Goal: Transaction & Acquisition: Purchase product/service

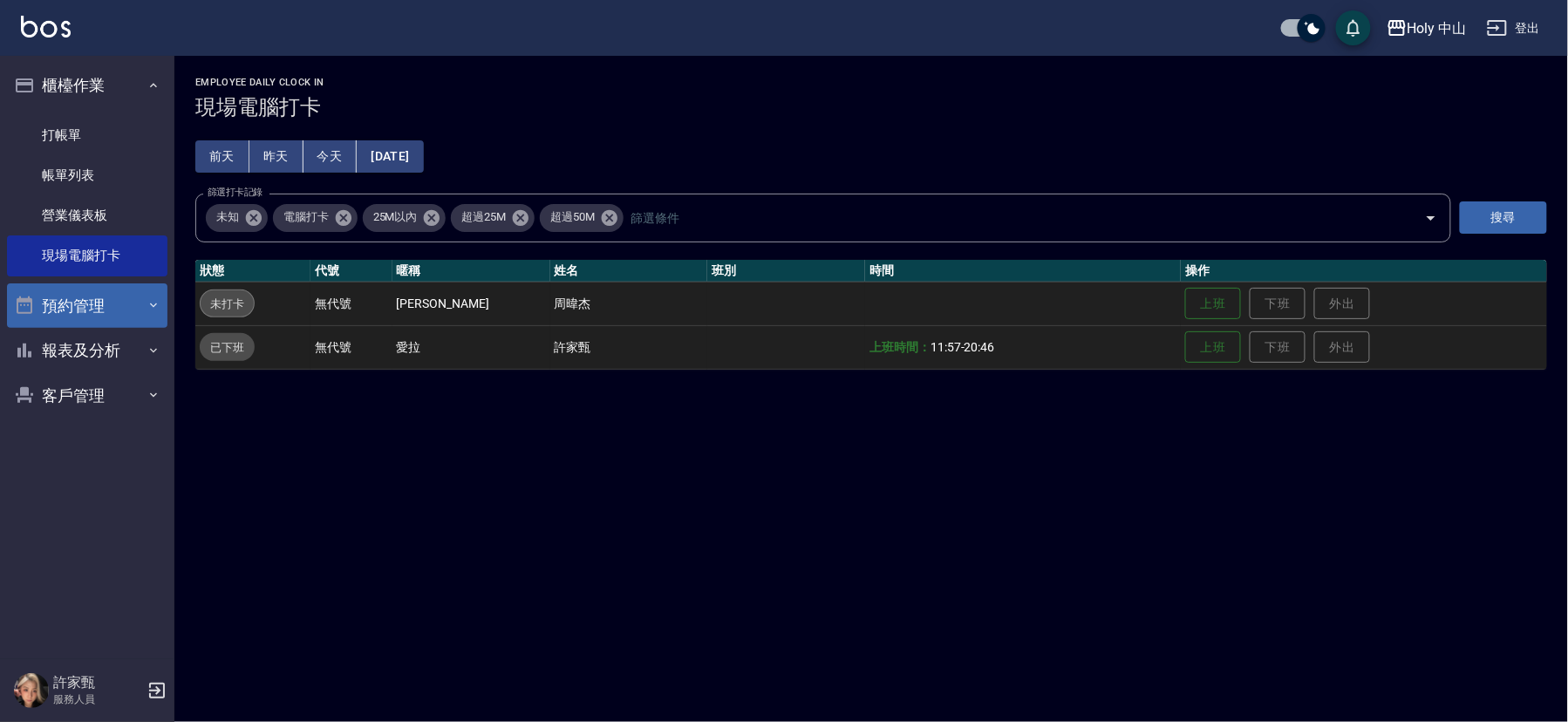
click at [92, 301] on button "預約管理" at bounding box center [87, 306] width 160 height 46
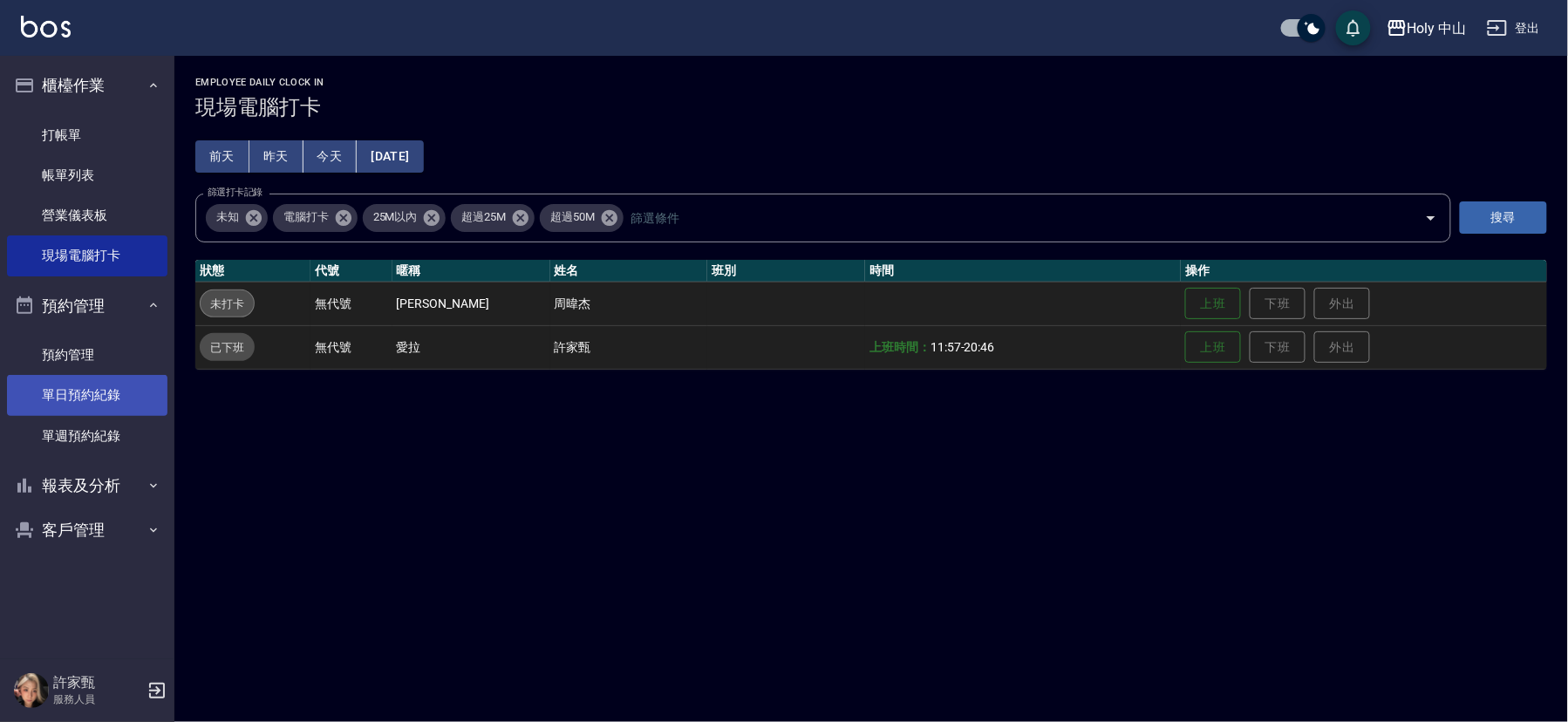
click at [101, 395] on link "單日預約紀錄" at bounding box center [87, 394] width 160 height 40
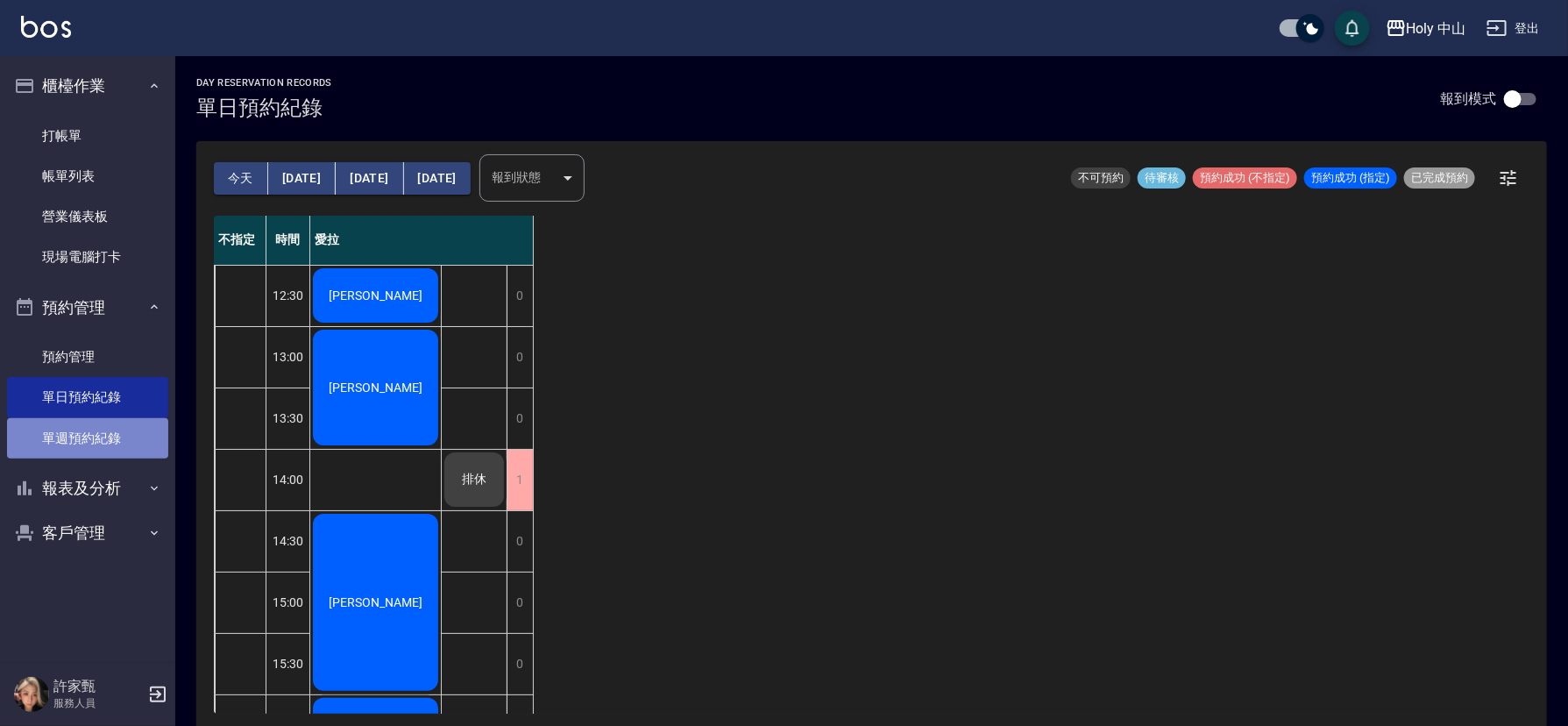
click at [82, 437] on link "單週預約紀錄" at bounding box center [87, 438] width 161 height 40
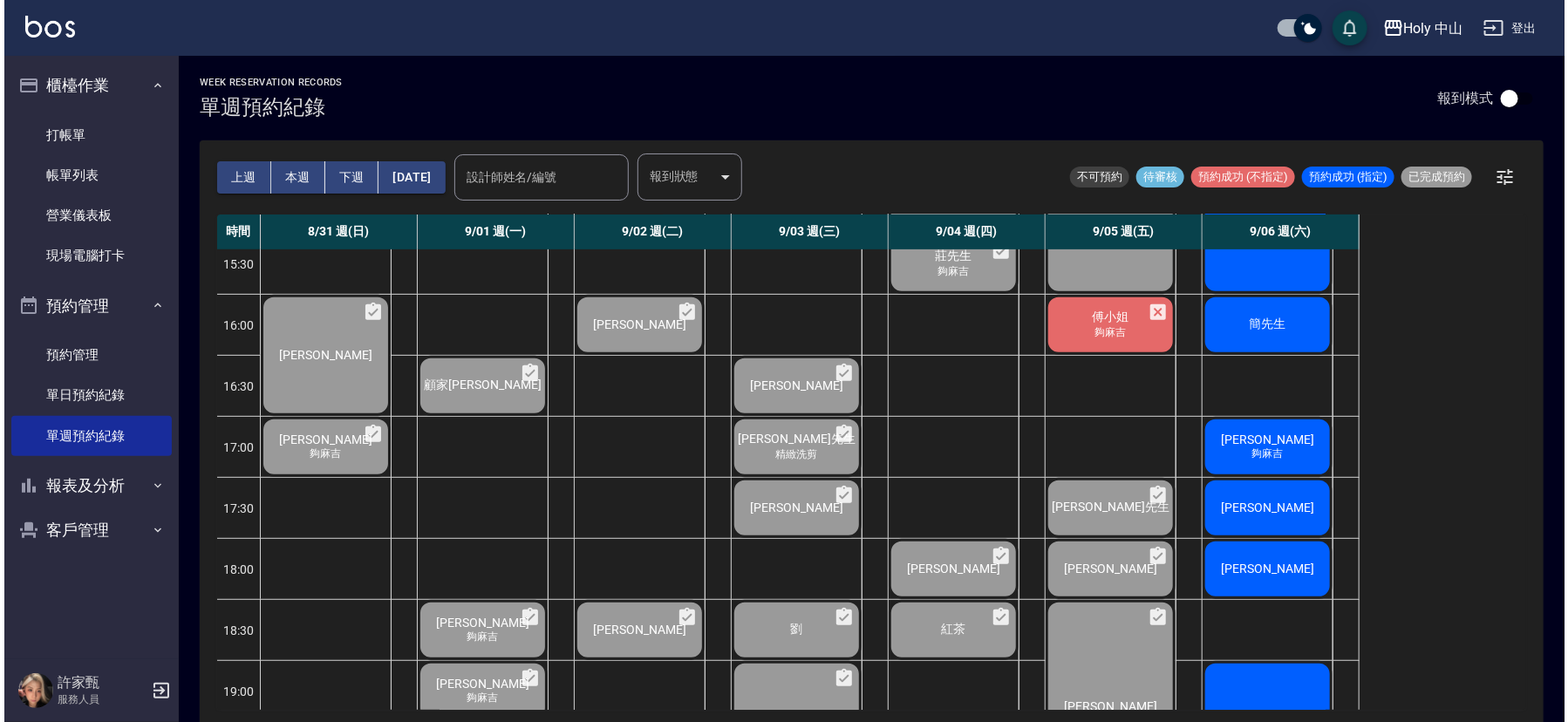
scroll to position [393, 0]
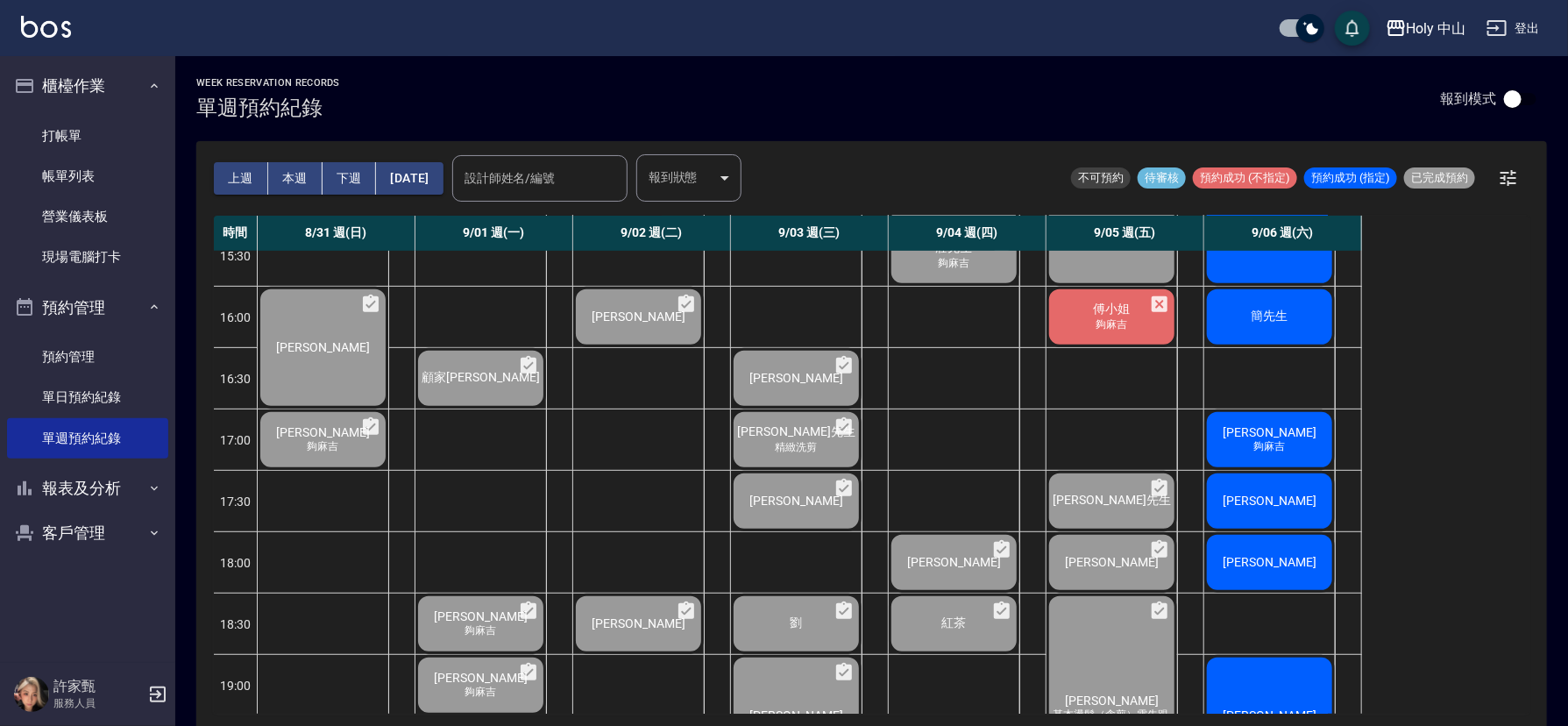
click at [1082, 316] on div "傅小姐 夠麻吉" at bounding box center [1112, 316] width 131 height 61
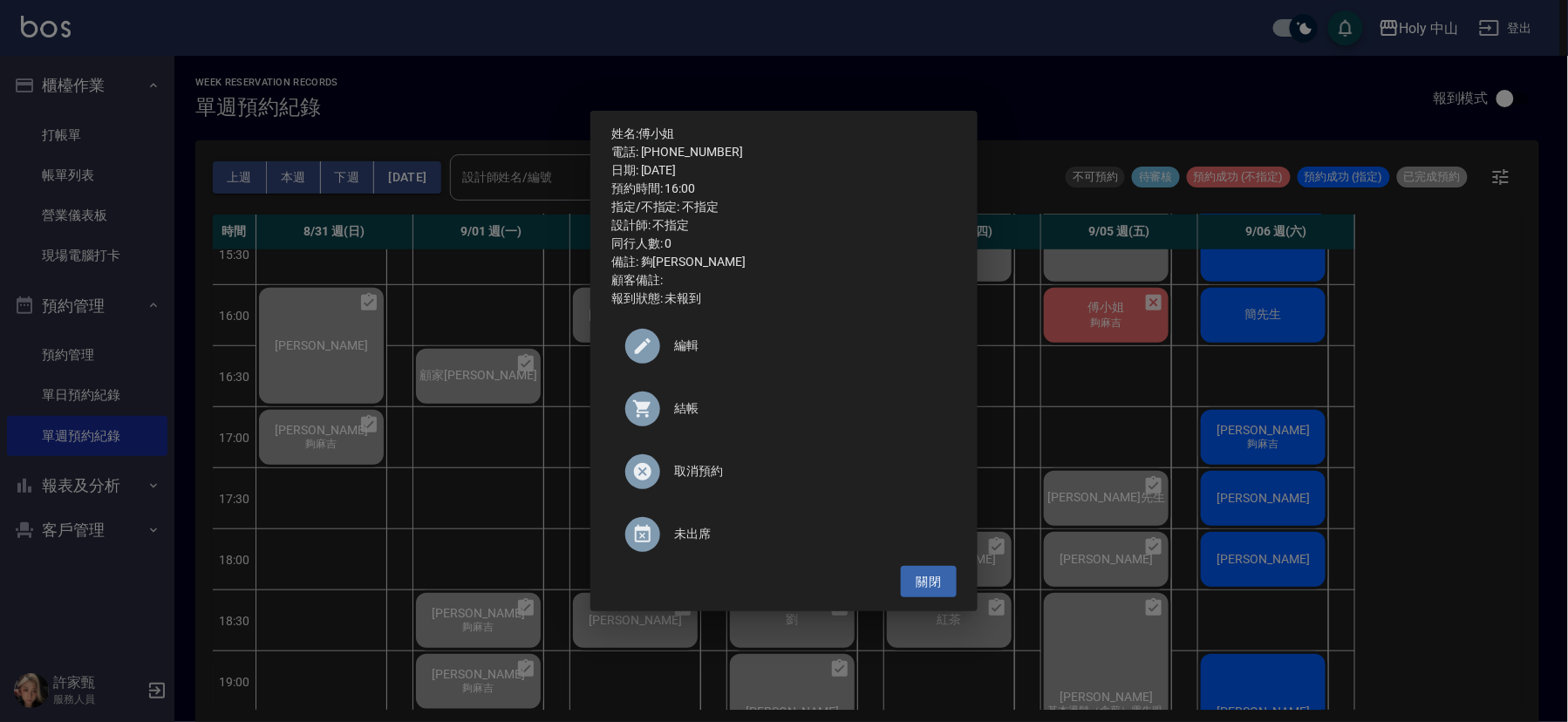
click at [689, 408] on span "結帳" at bounding box center [808, 408] width 269 height 19
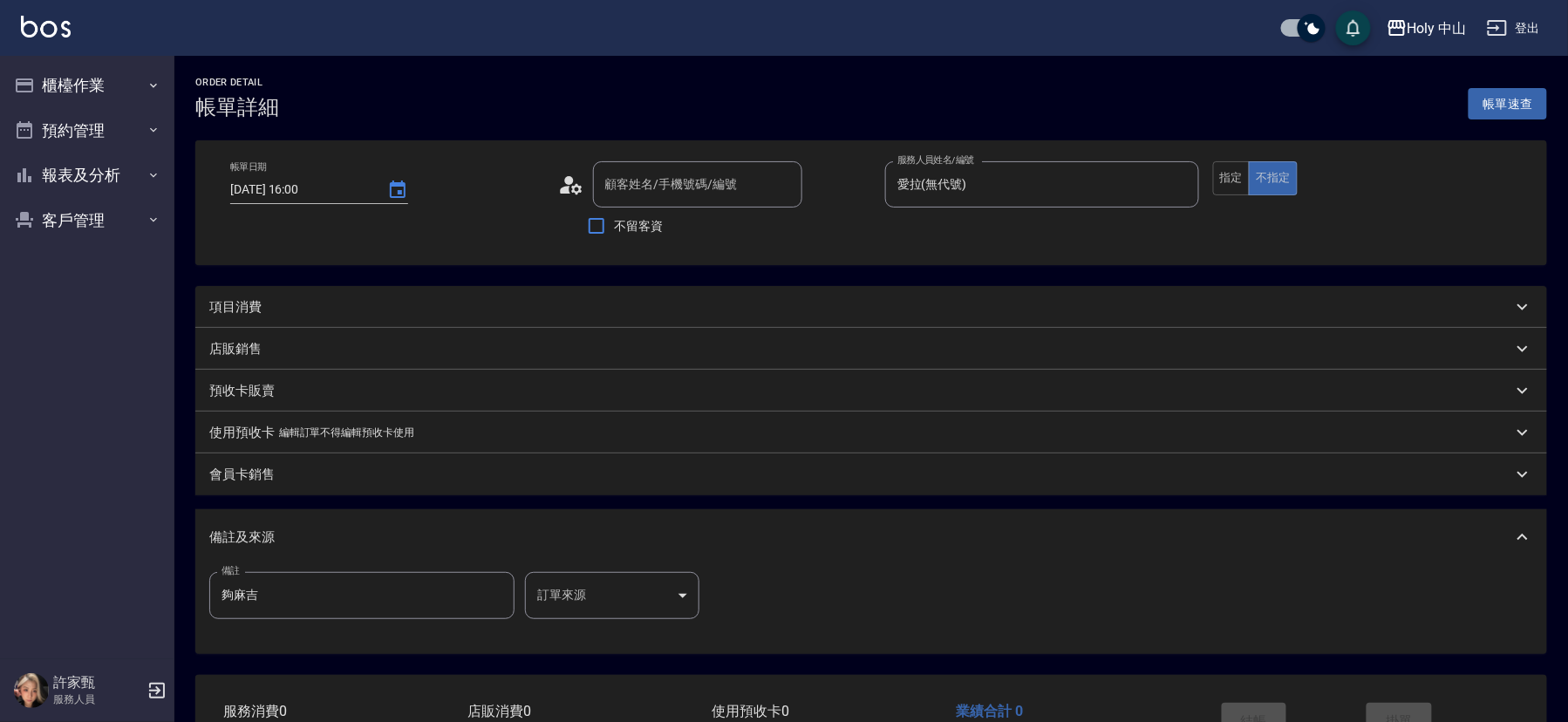
type input "[DATE] 16:00"
type input "愛拉(無代號)"
type input "夠麻吉"
type input "傅小姐/0972027462/null"
click at [375, 310] on div "項目消費" at bounding box center [857, 307] width 1295 height 19
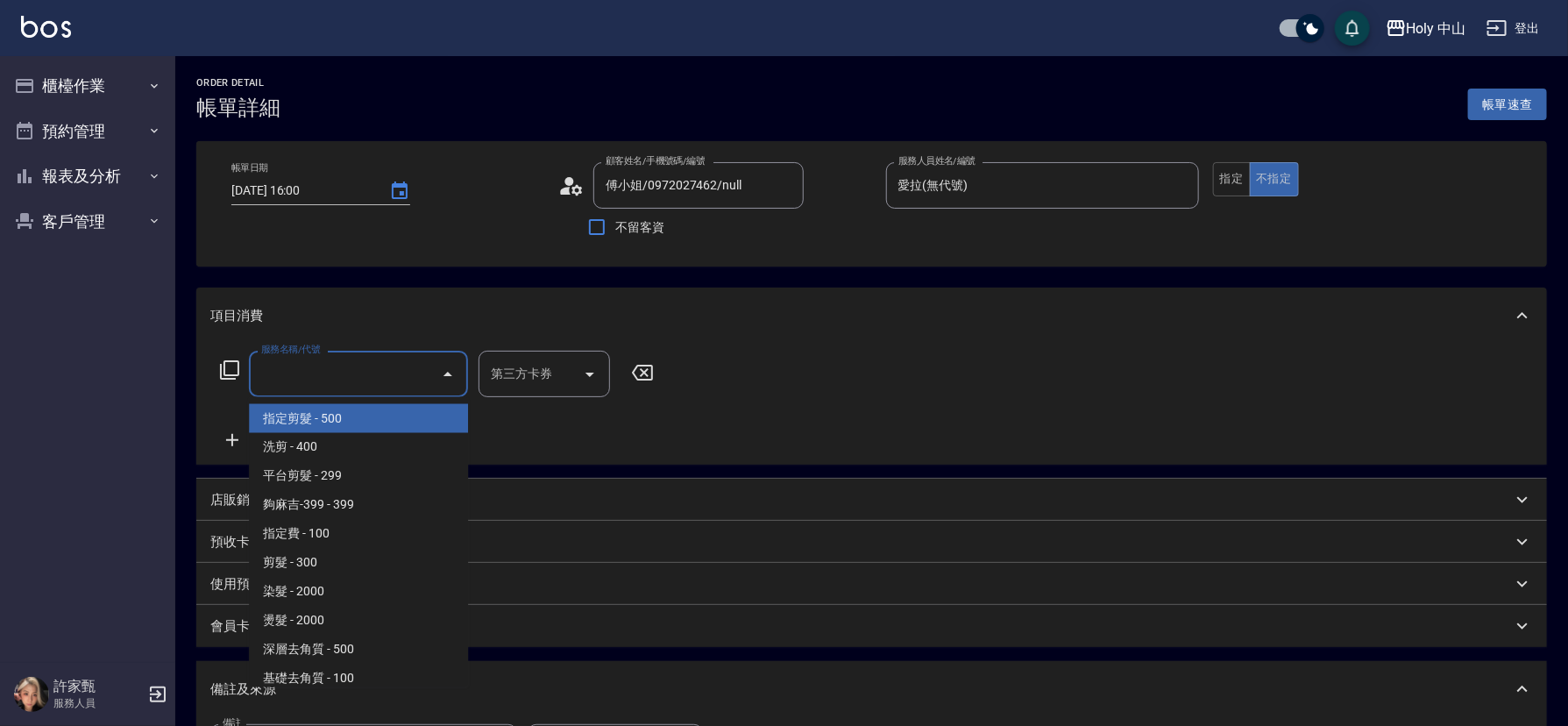
click at [381, 384] on input "服務名稱/代號" at bounding box center [345, 373] width 177 height 31
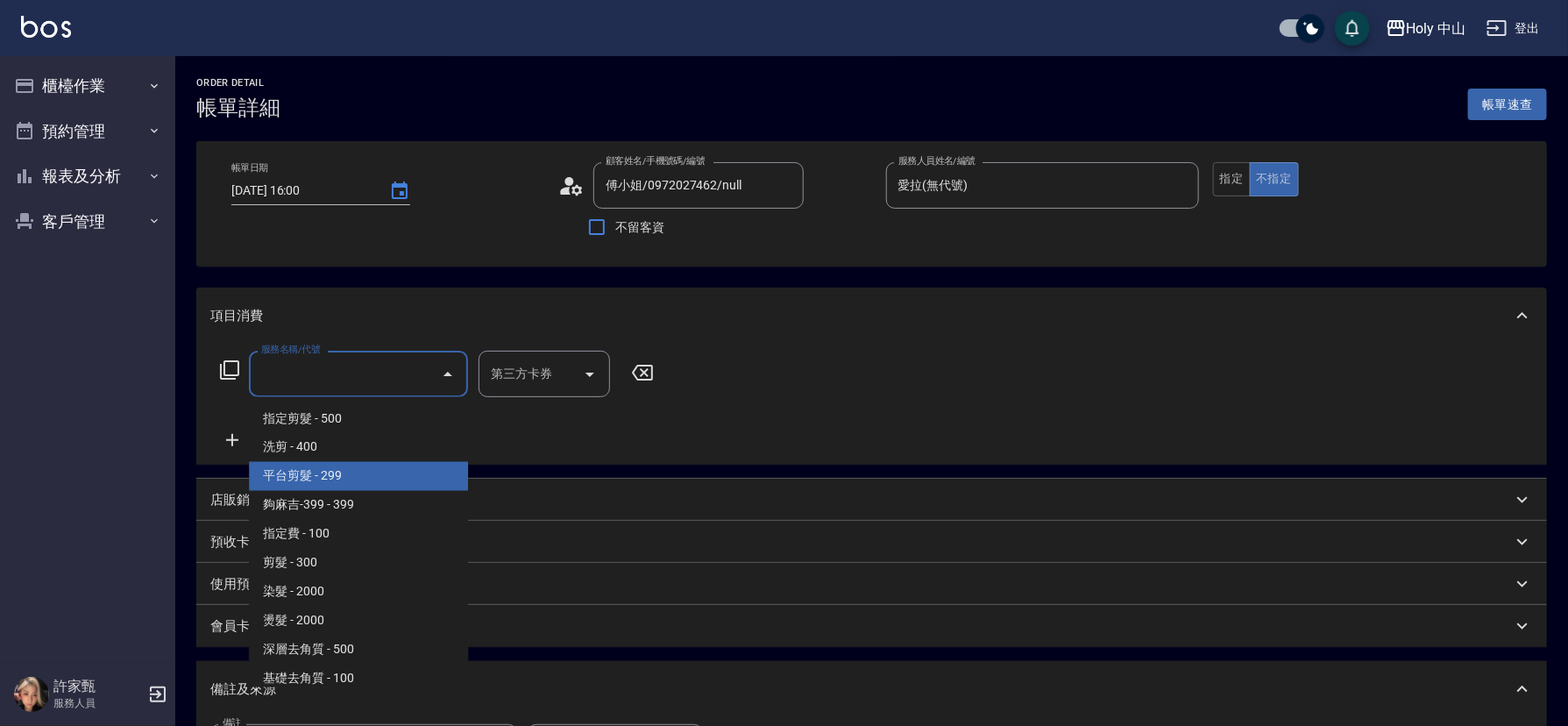
click at [352, 473] on span "平台剪髮 - 299" at bounding box center [358, 476] width 219 height 29
type input "平台剪髮(4)"
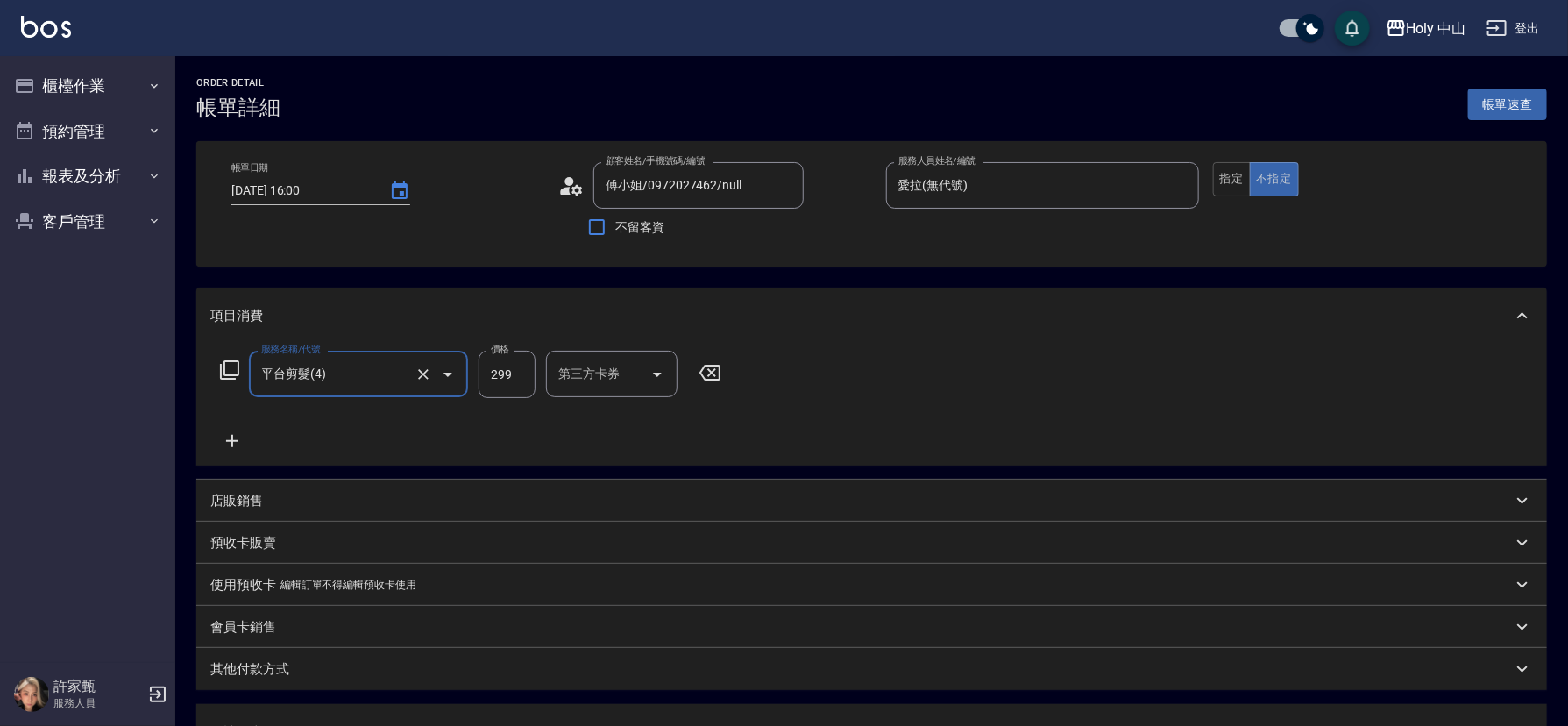
click at [607, 370] on div "第三方卡券 第三方卡券" at bounding box center [611, 374] width 132 height 47
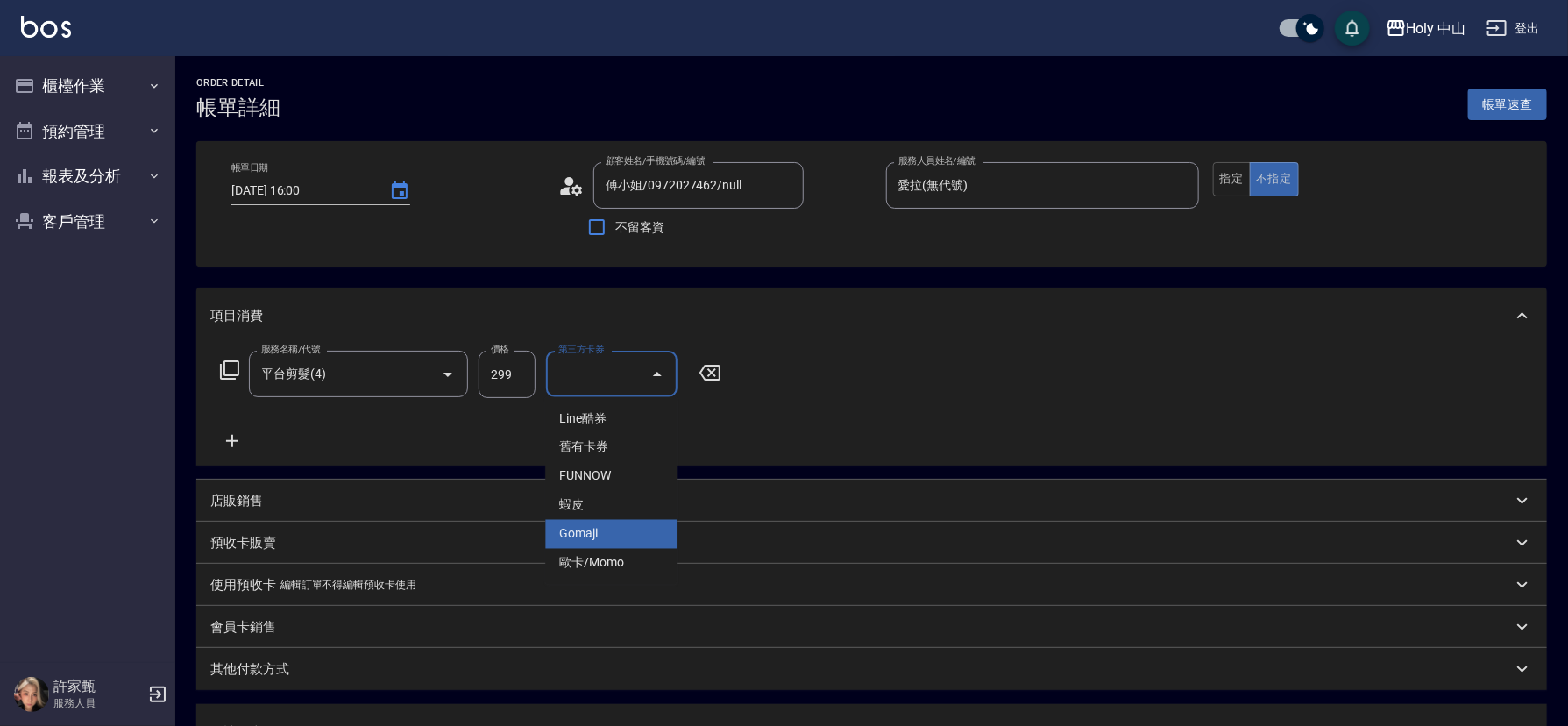
click at [592, 536] on span "Gomaji" at bounding box center [611, 534] width 132 height 29
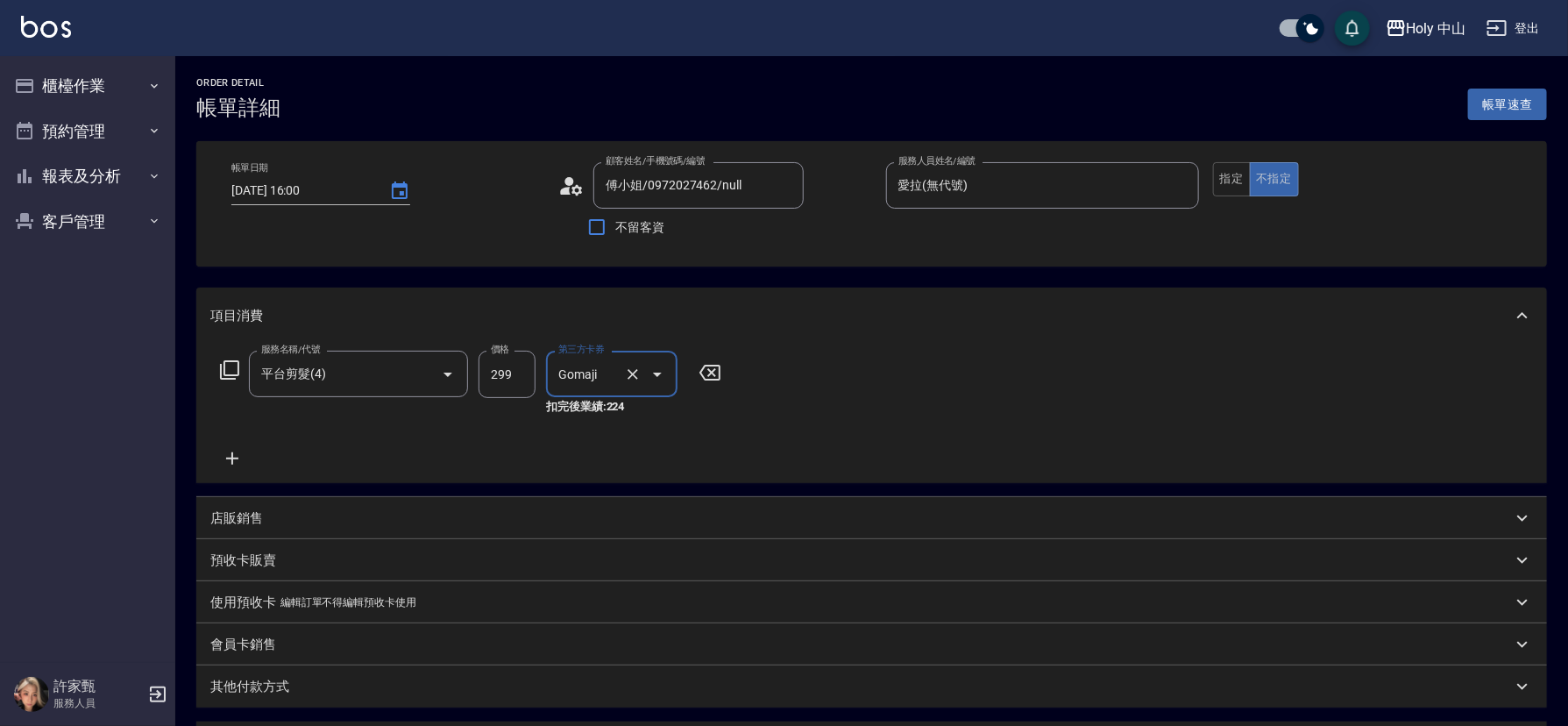
type input "Gomaji"
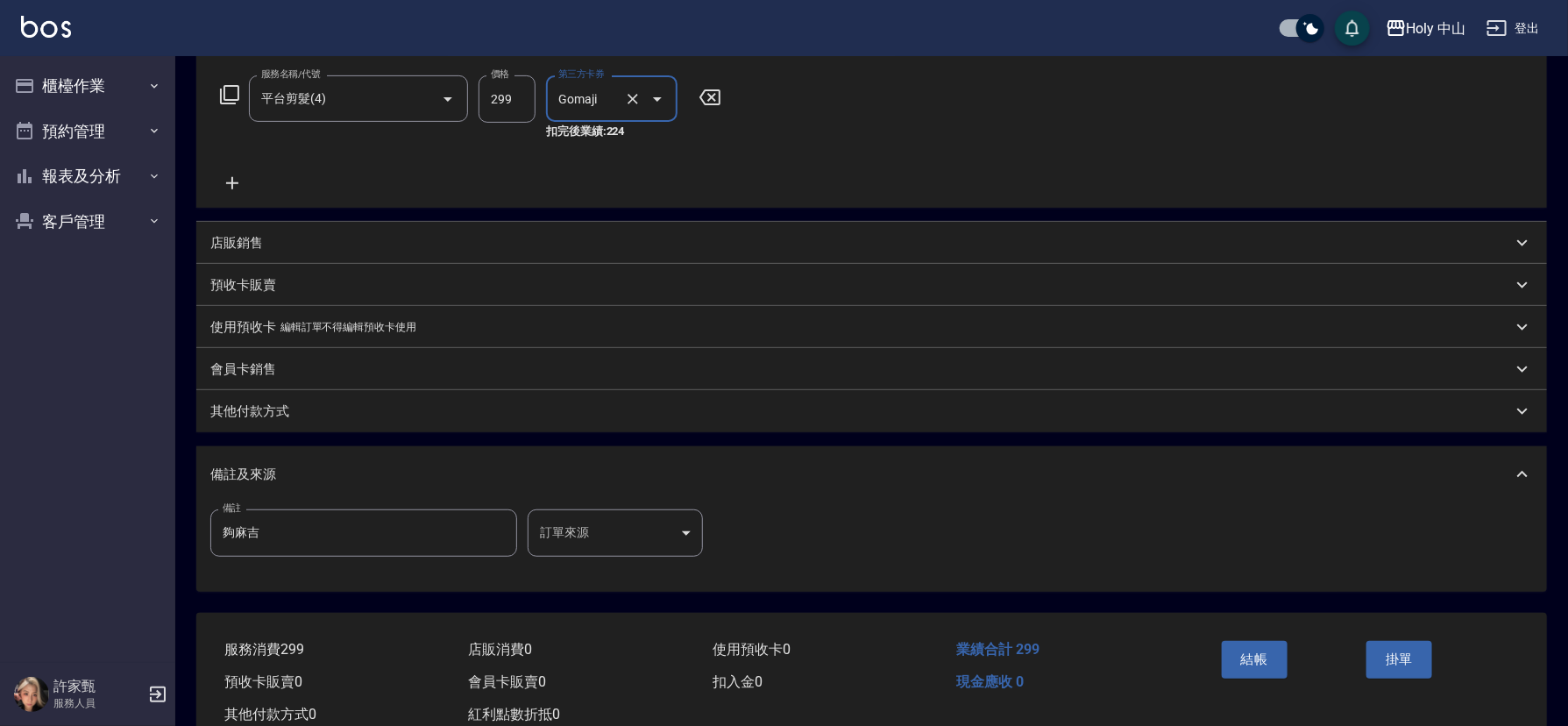
scroll to position [328, 0]
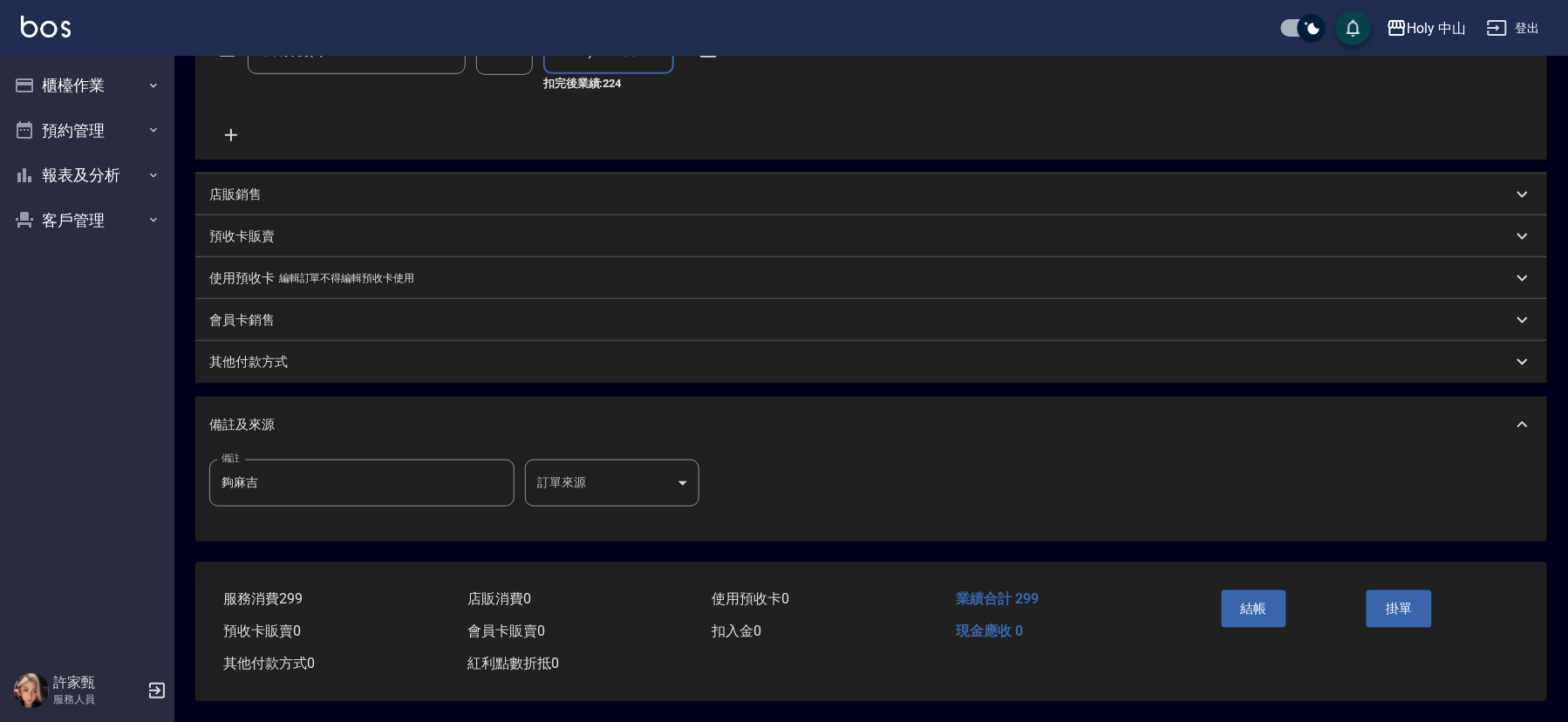
click at [583, 477] on body "Holy 中山 登出 櫃檯作業 打帳單 帳單列表 營業儀表板 現場電腦打卡 預約管理 預約管理 單日預約紀錄 單週預約紀錄 報表及分析 報表目錄 店家日報表 …" at bounding box center [784, 200] width 1568 height 1043
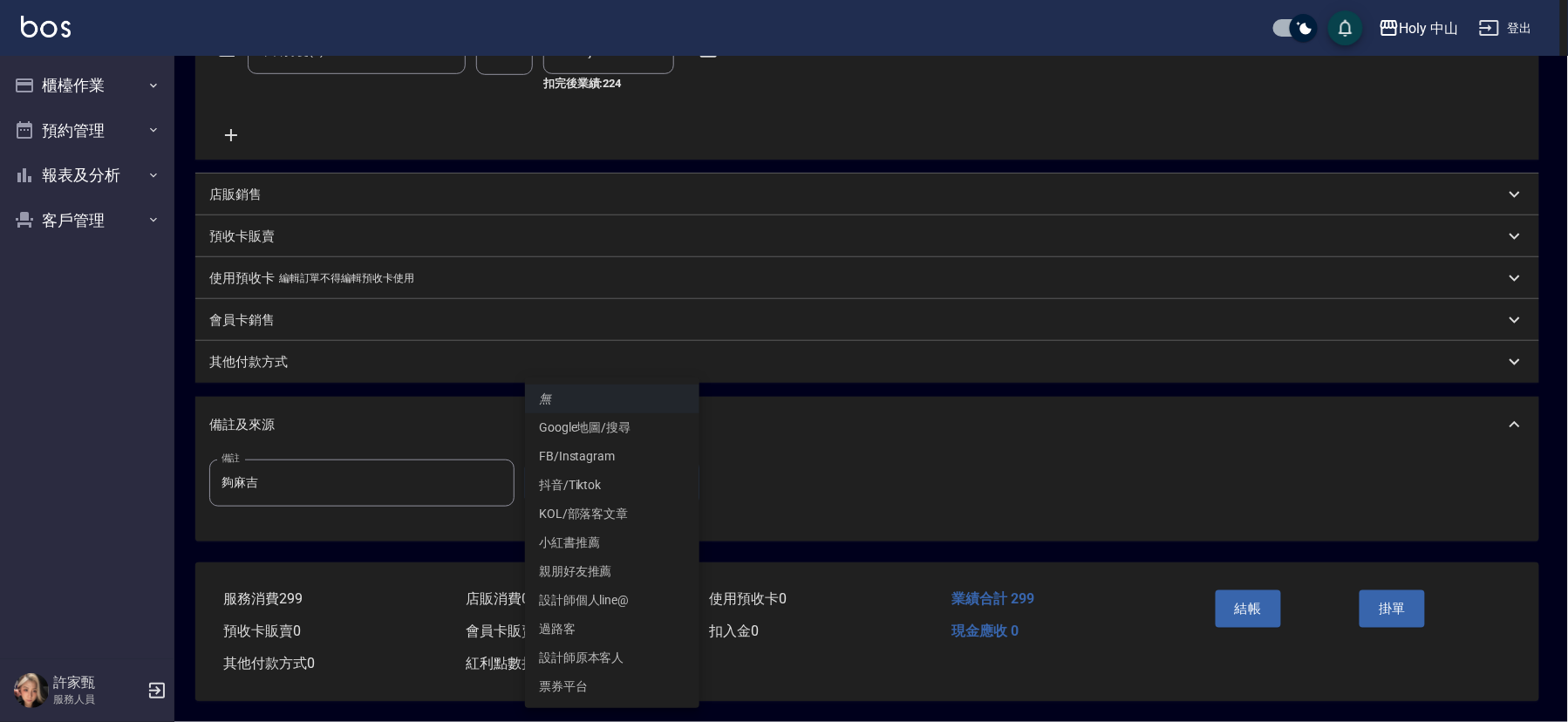
click at [571, 680] on li "票券平台" at bounding box center [611, 687] width 174 height 29
type input "票券平台"
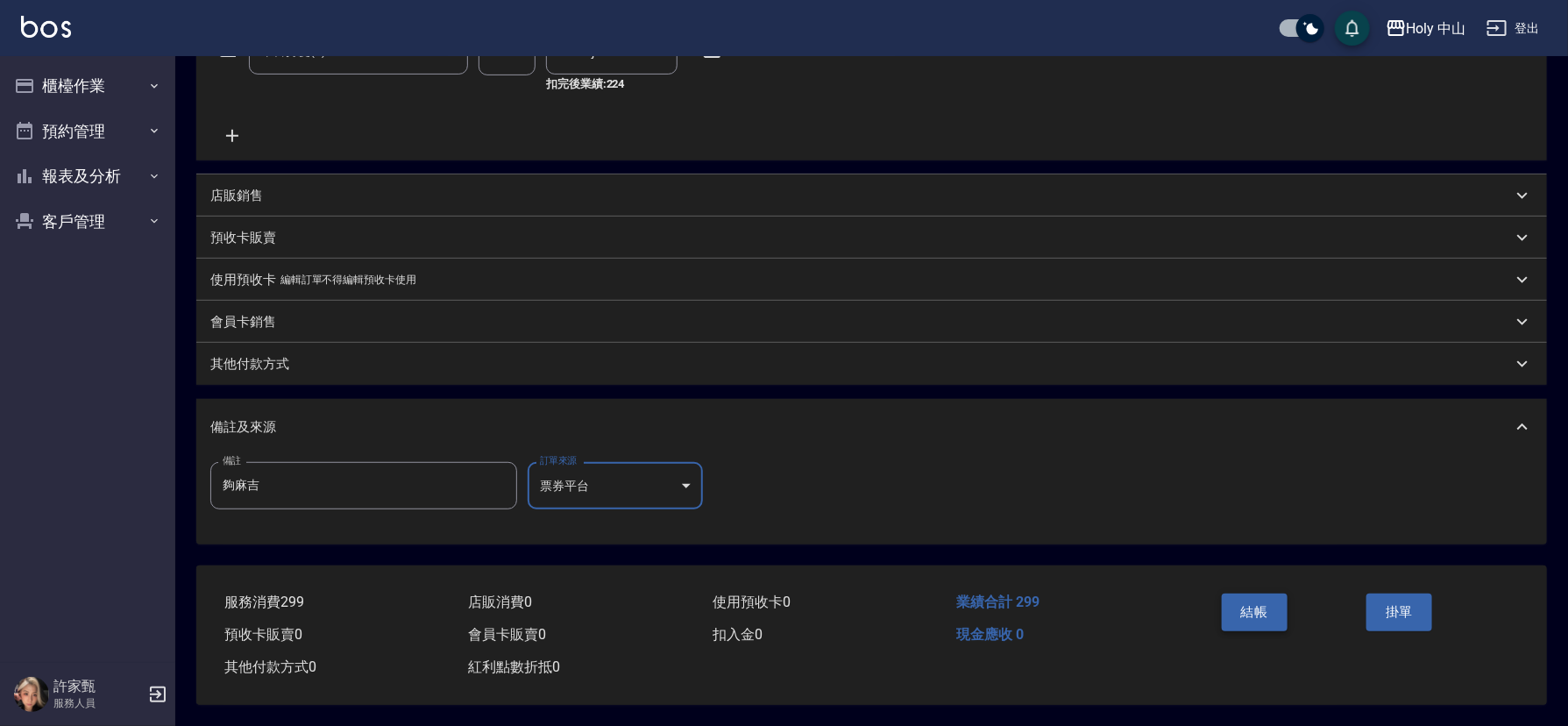
click at [1248, 597] on button "結帳" at bounding box center [1254, 611] width 65 height 36
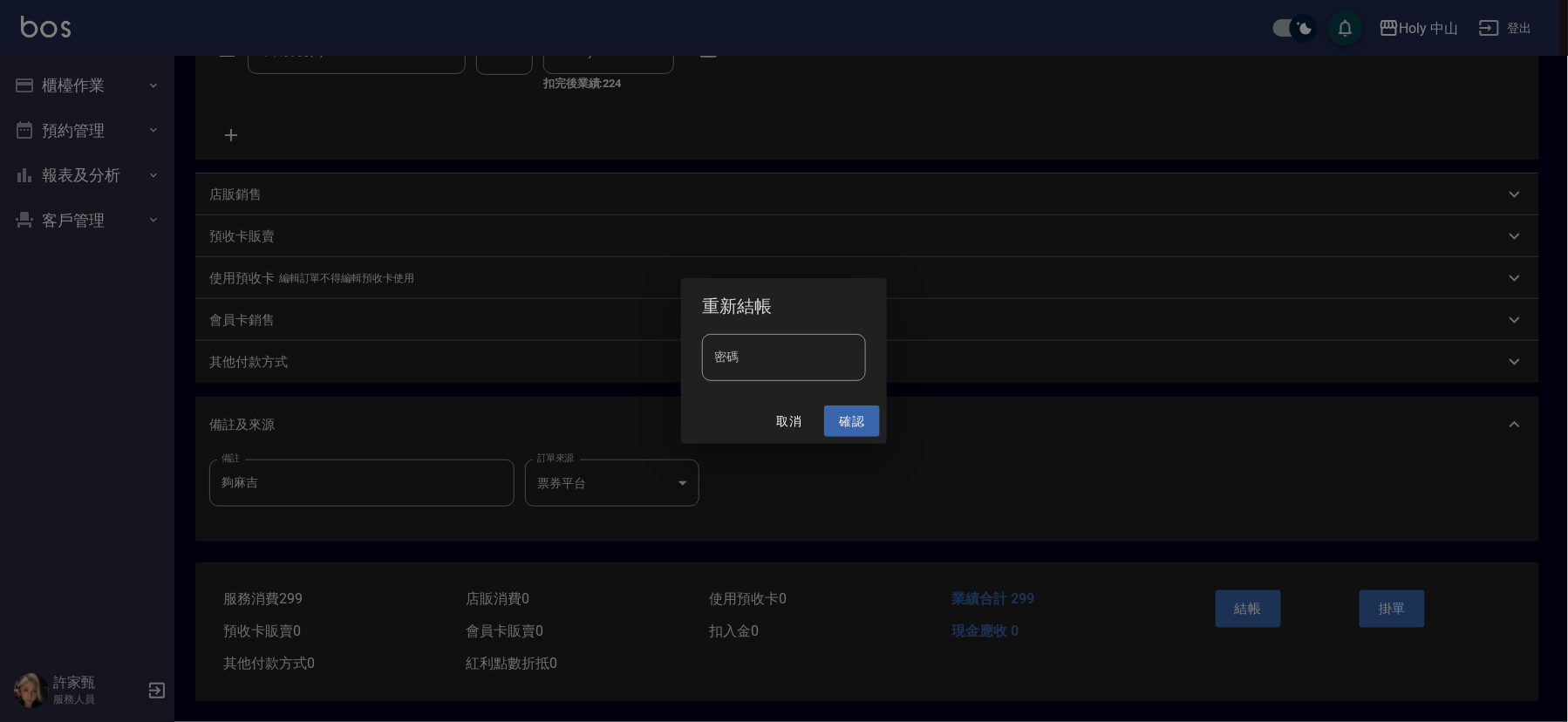
click at [841, 417] on button "確認" at bounding box center [852, 421] width 56 height 33
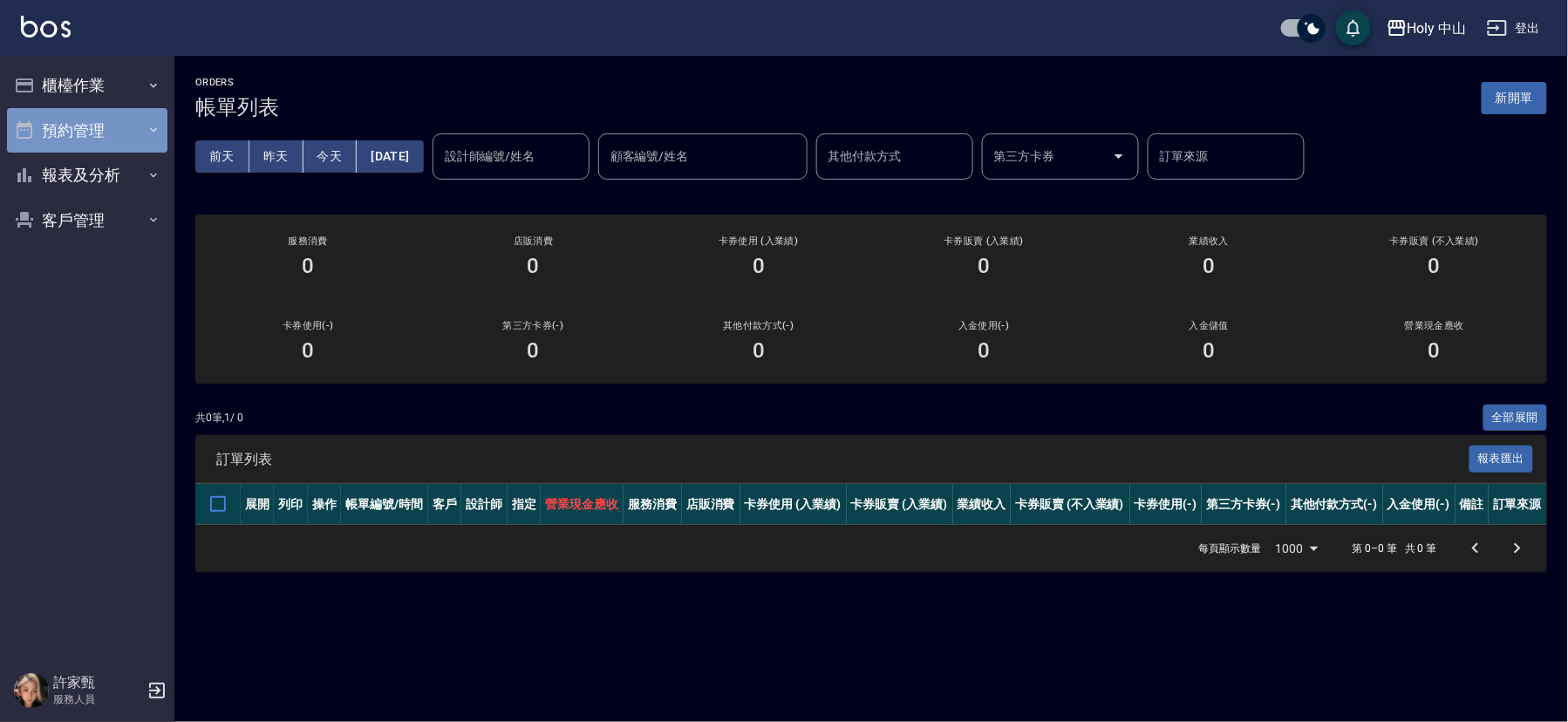
click at [127, 127] on button "預約管理" at bounding box center [87, 130] width 160 height 46
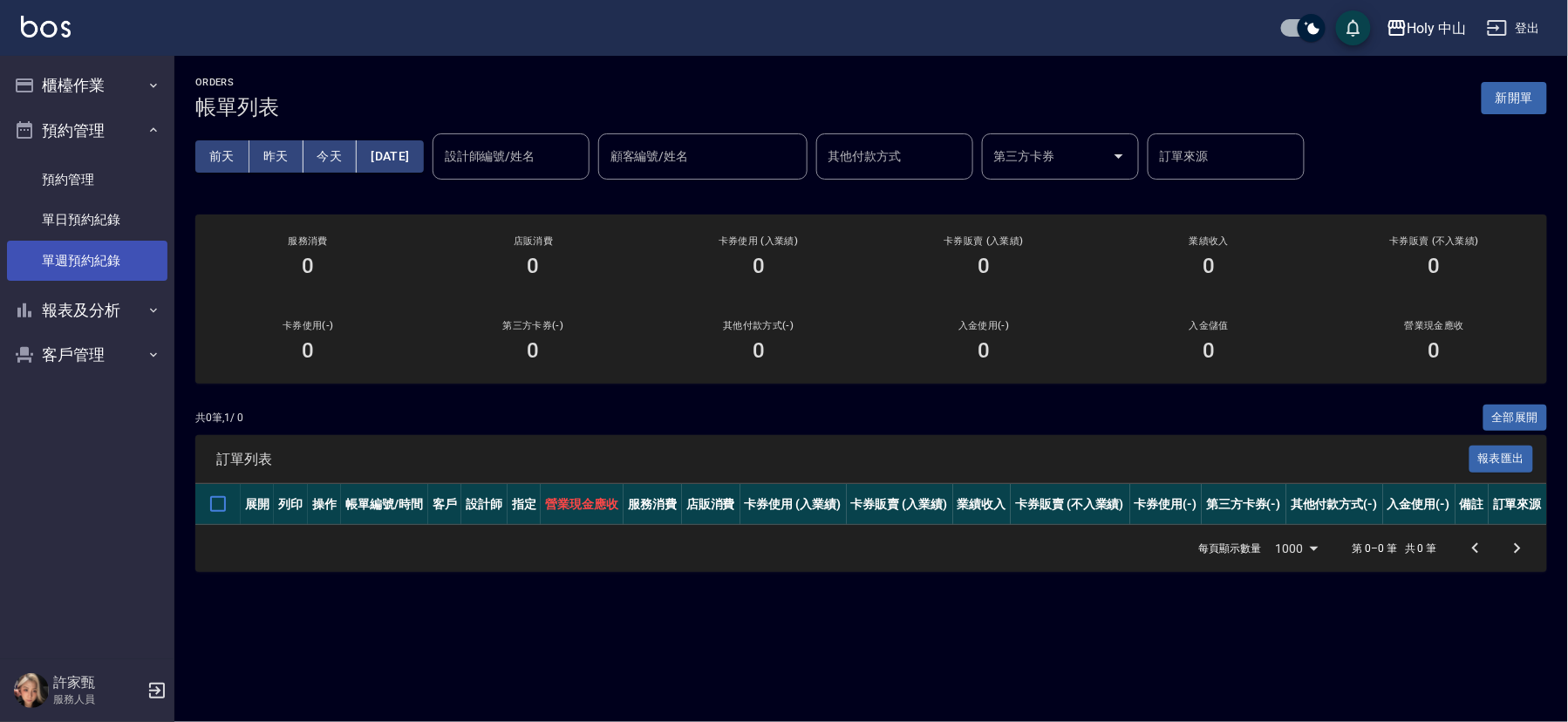
click at [120, 262] on link "單週預約紀錄" at bounding box center [87, 261] width 160 height 40
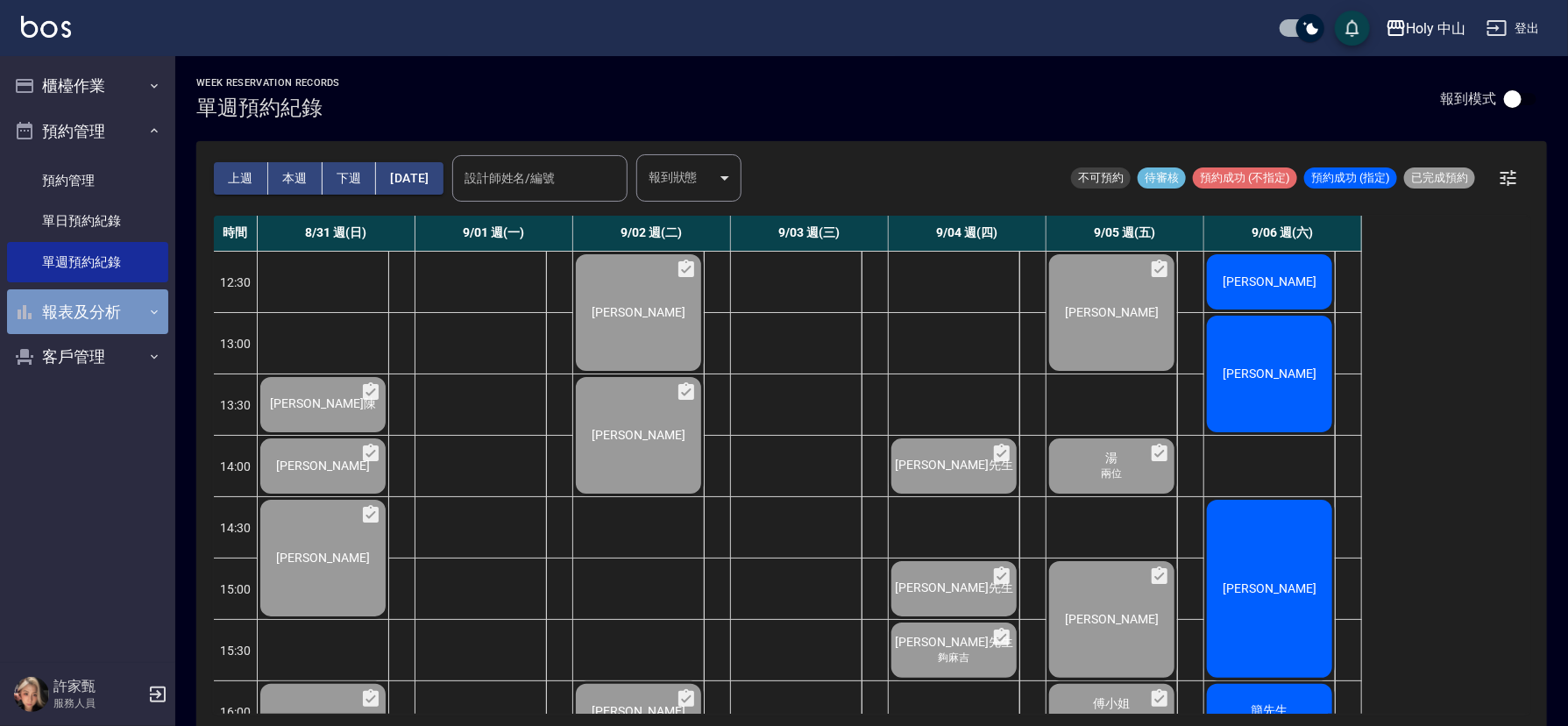
click at [97, 313] on button "報表及分析" at bounding box center [87, 312] width 161 height 46
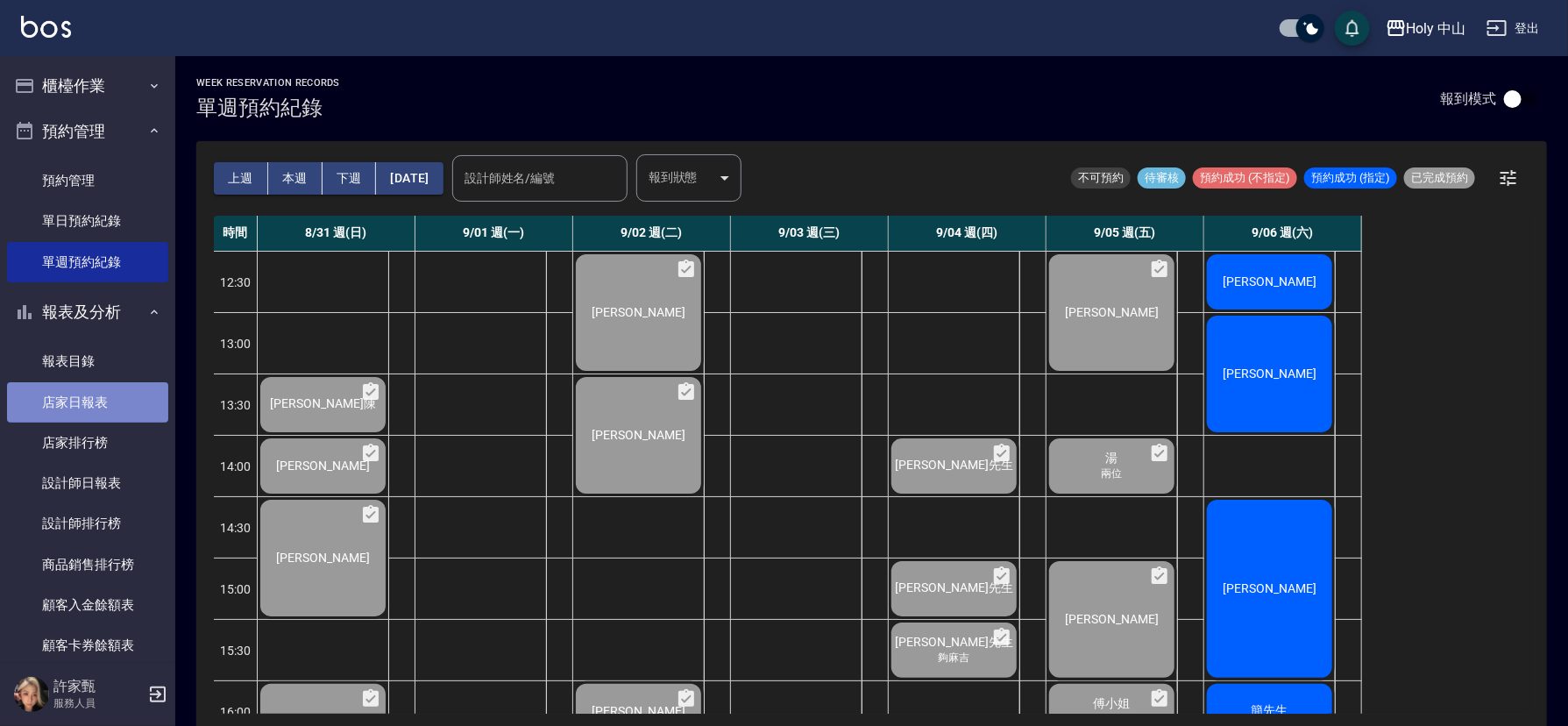
click at [103, 405] on link "店家日報表" at bounding box center [87, 402] width 161 height 40
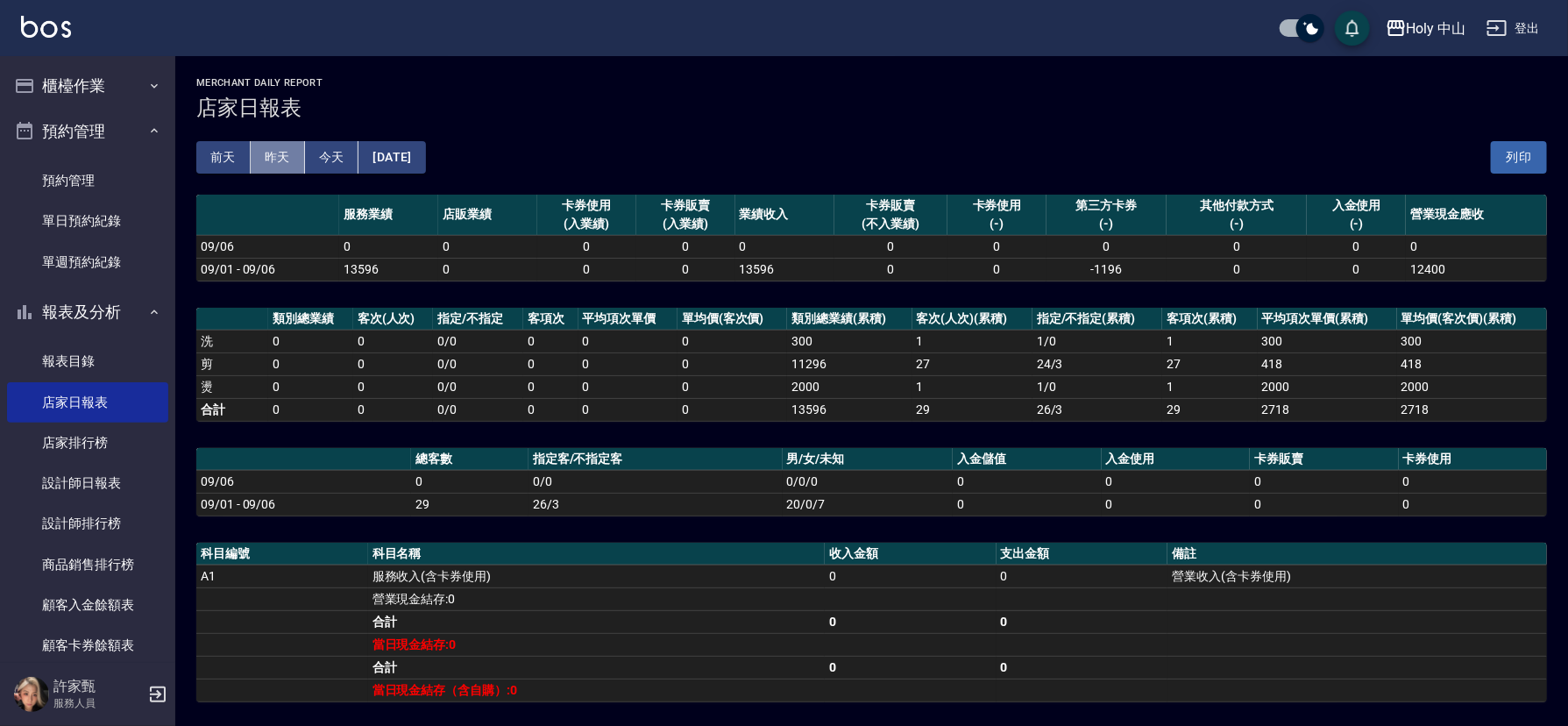
click at [272, 155] on button "昨天" at bounding box center [278, 157] width 54 height 33
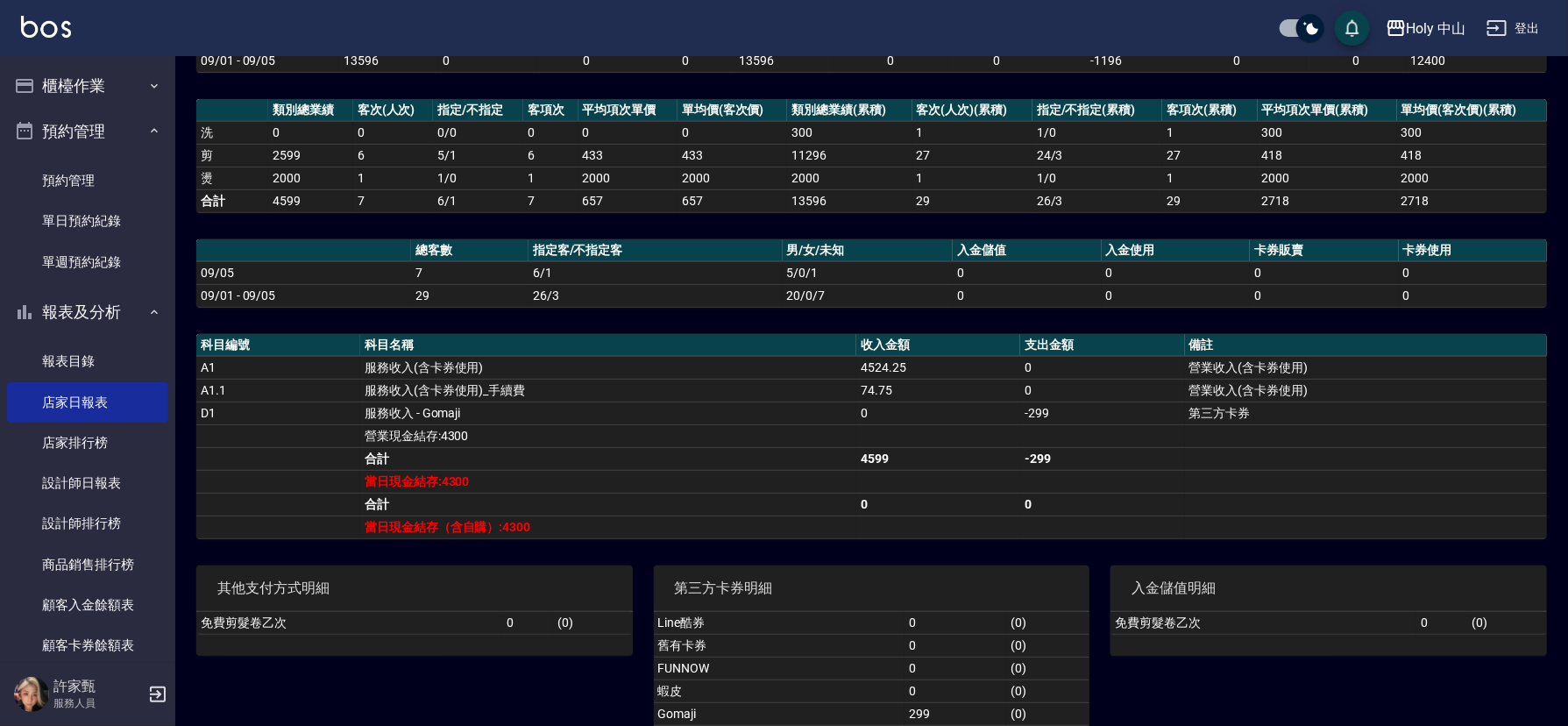
scroll to position [147, 0]
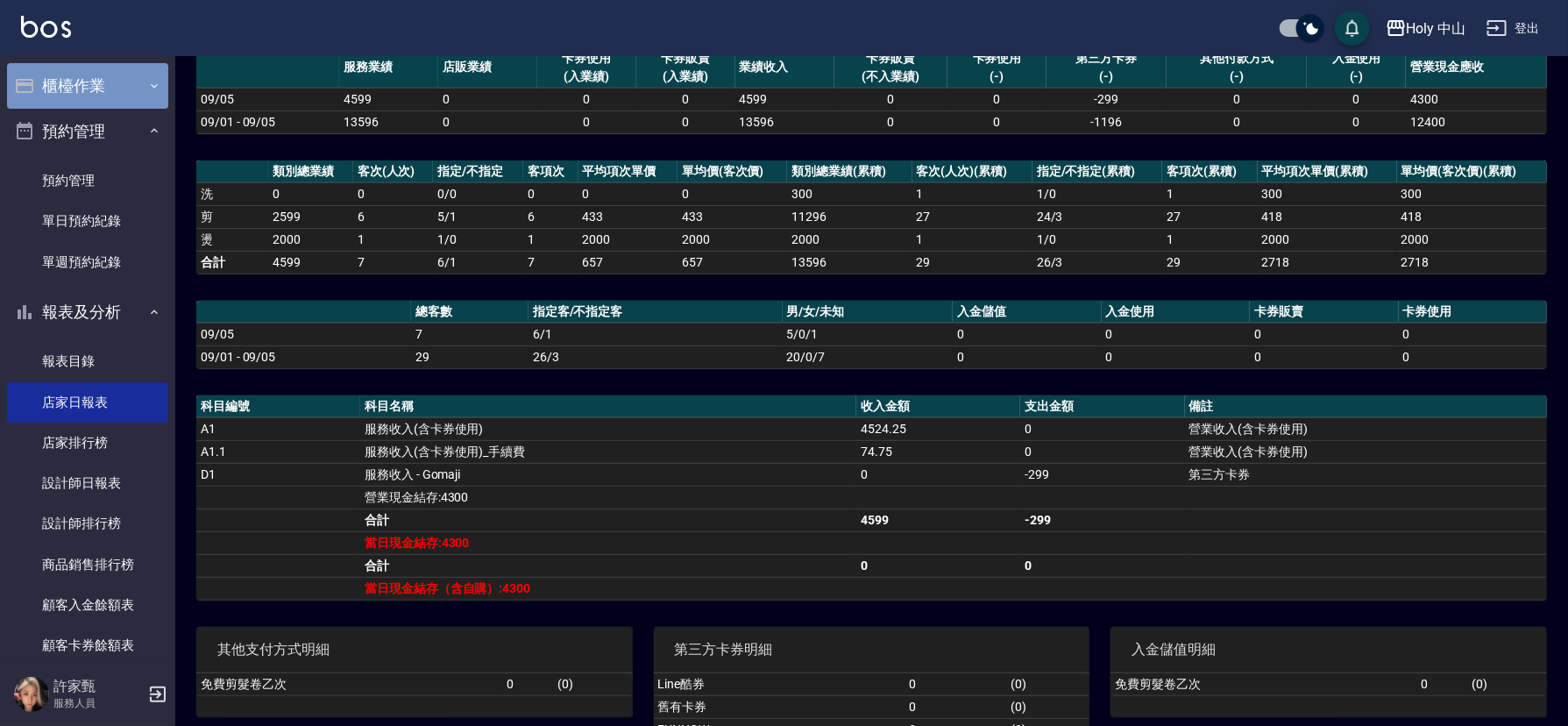
click at [125, 86] on button "櫃檯作業" at bounding box center [87, 85] width 161 height 46
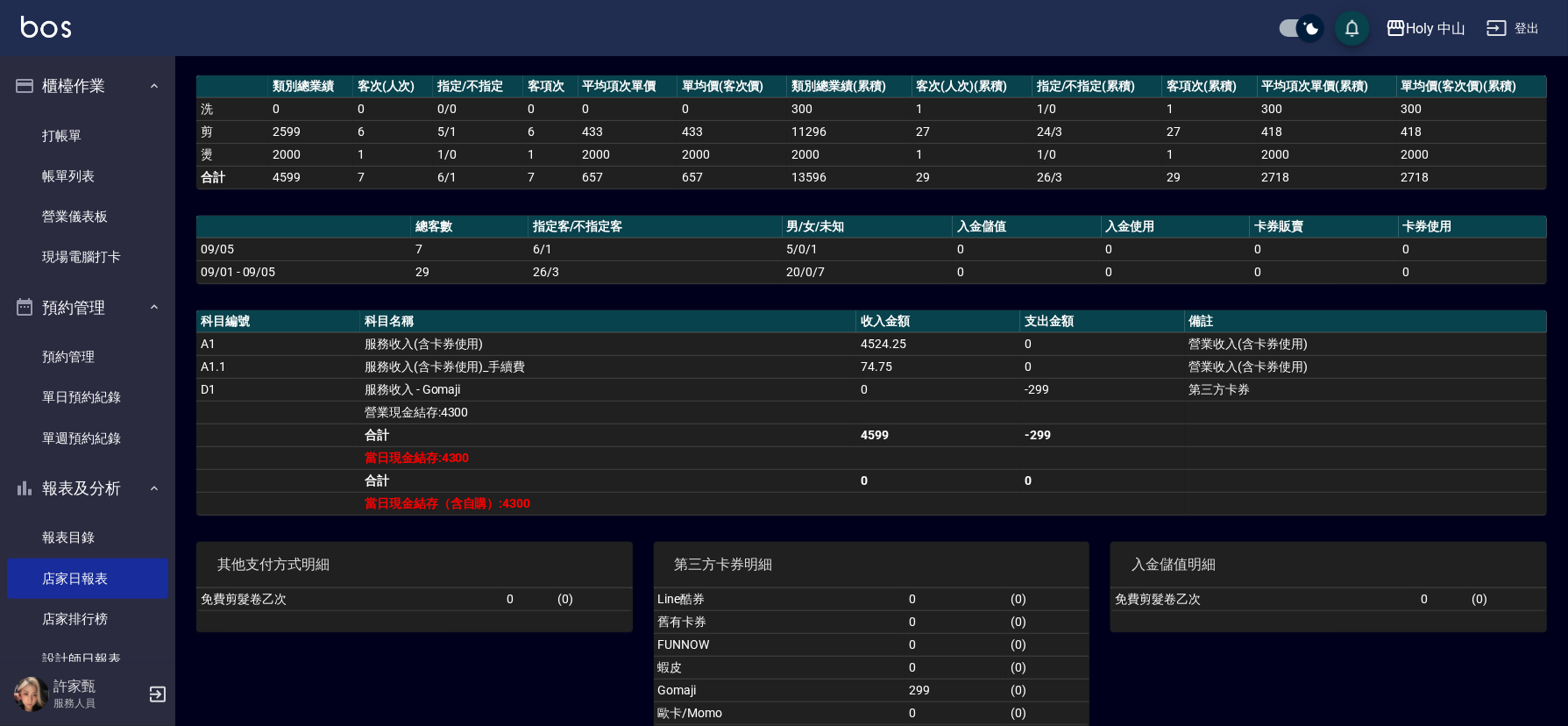
scroll to position [279, 0]
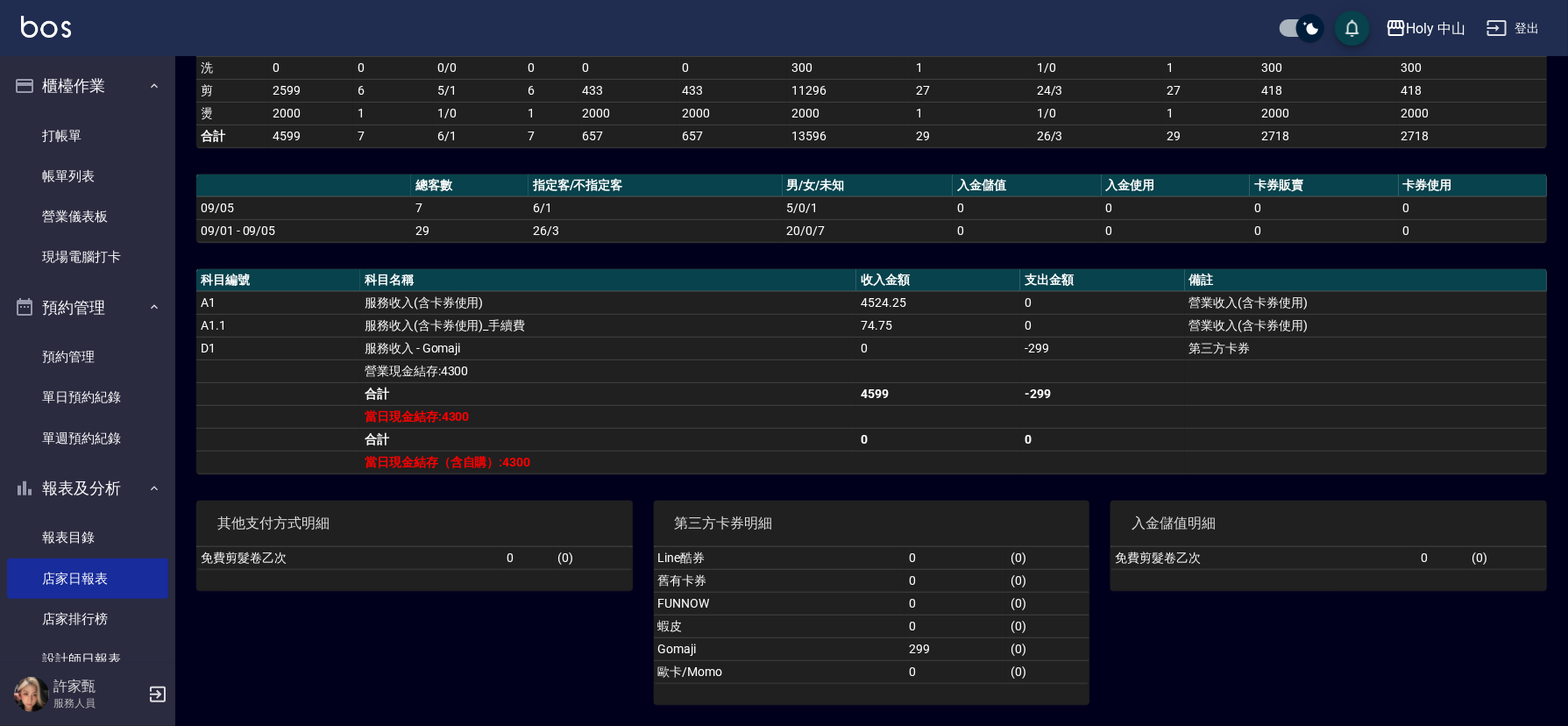
click at [384, 675] on div "其他支付方式明細 免費剪髮卷乙次 0 ( 0 )" at bounding box center [403, 592] width 457 height 225
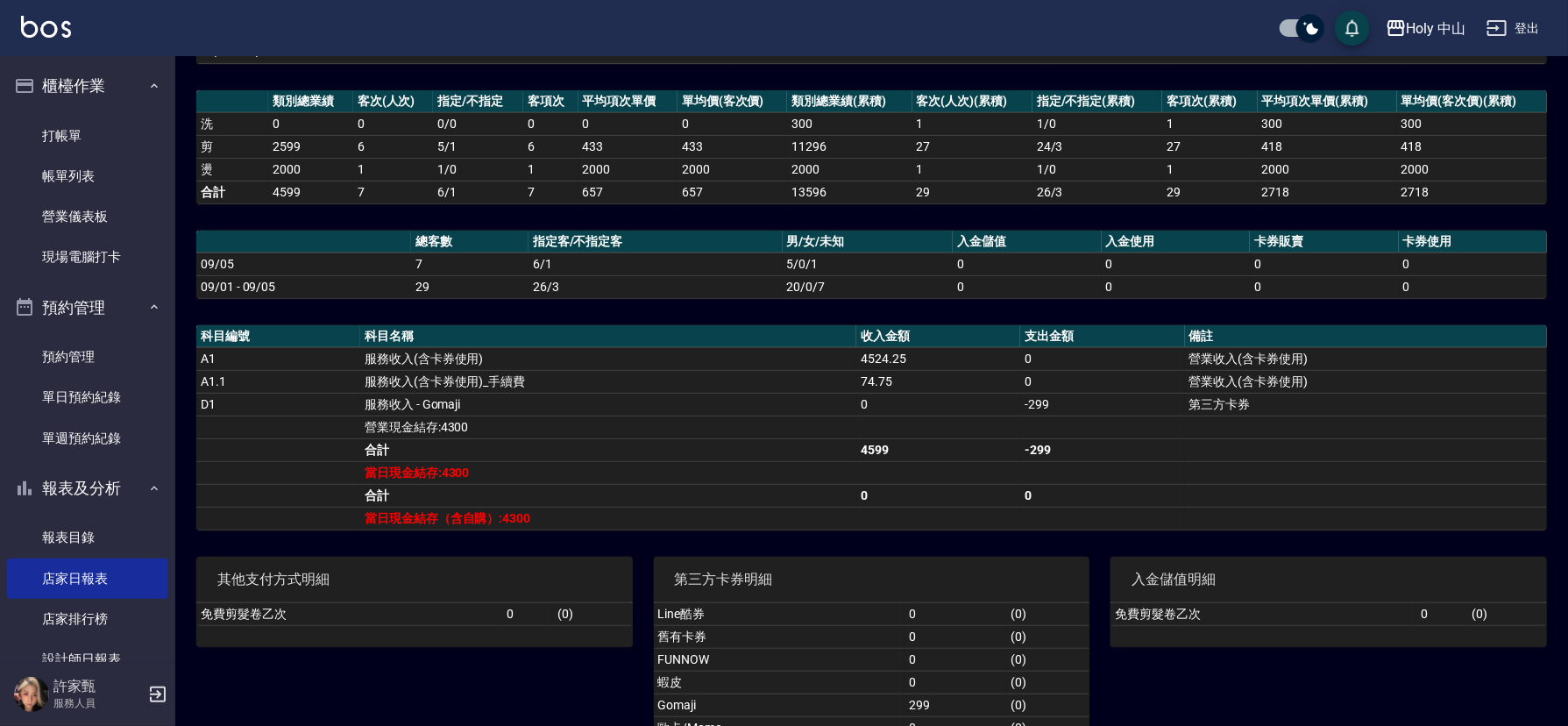
scroll to position [263, 0]
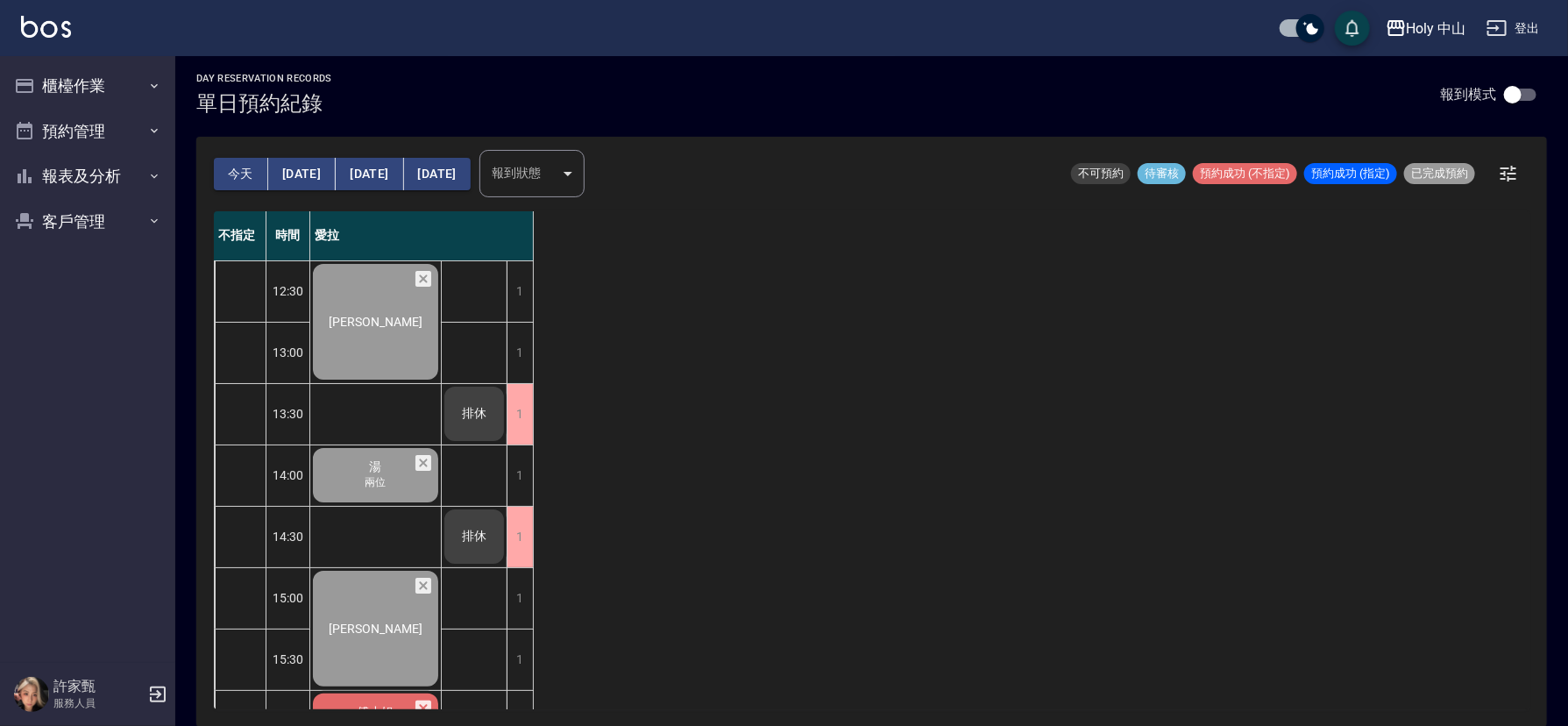
scroll to position [552, 0]
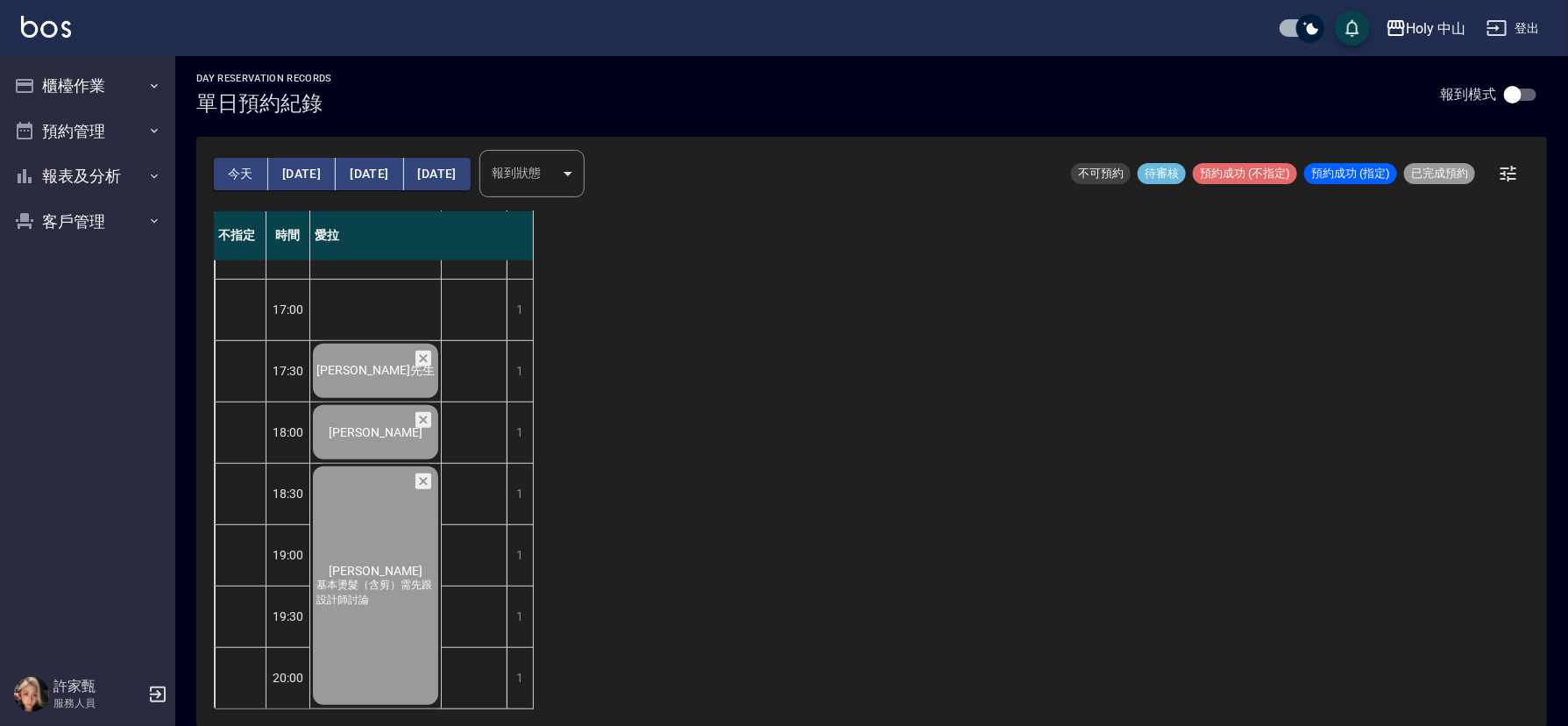
click at [232, 167] on button "今天" at bounding box center [241, 174] width 54 height 33
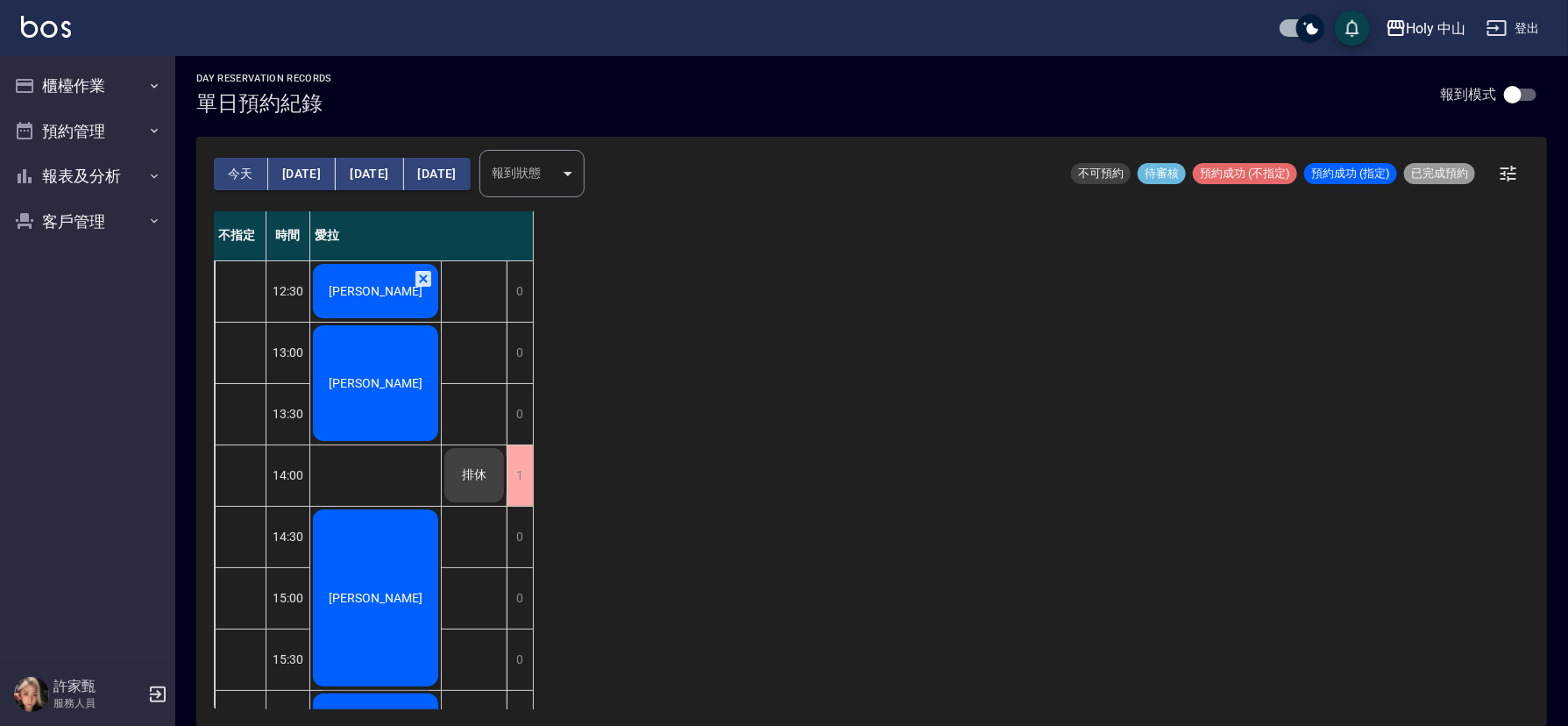
click at [396, 287] on span "[PERSON_NAME]" at bounding box center [376, 291] width 101 height 14
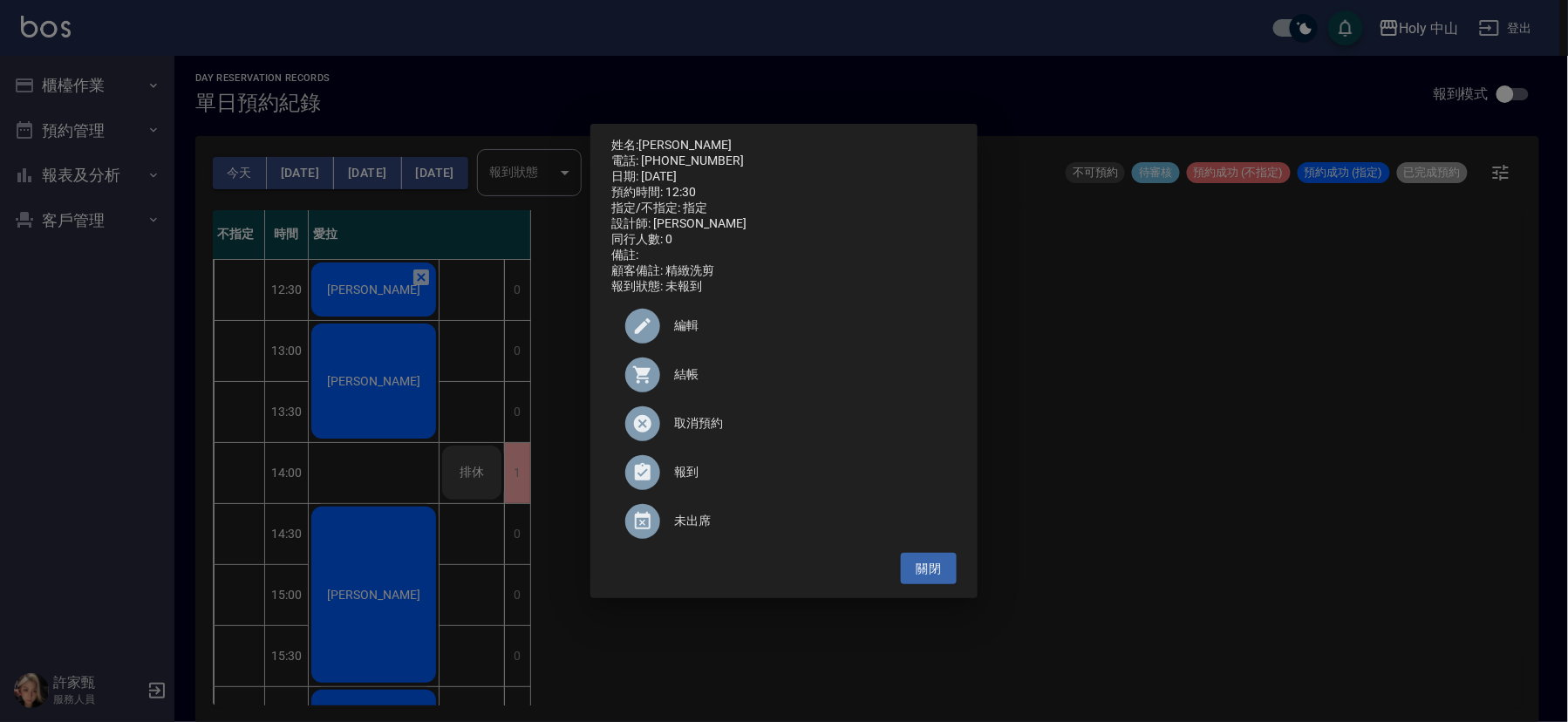
click at [1292, 468] on div "姓名: Terence 電話: 0967314523 日期: 2025/09/06 預約時間: 12:30 指定/不指定: 指定 設計師: 愛拉 同行人數: …" at bounding box center [784, 361] width 1568 height 722
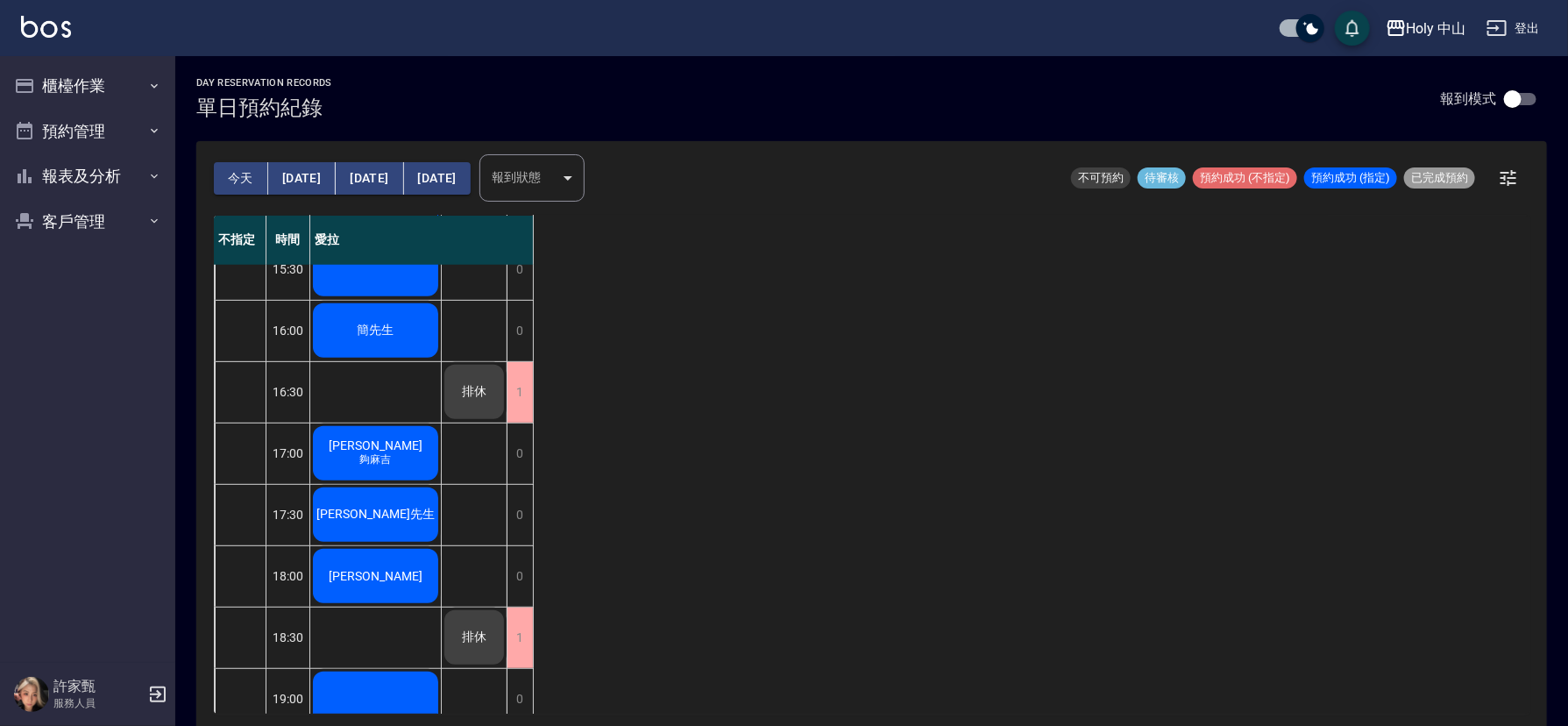
scroll to position [552, 0]
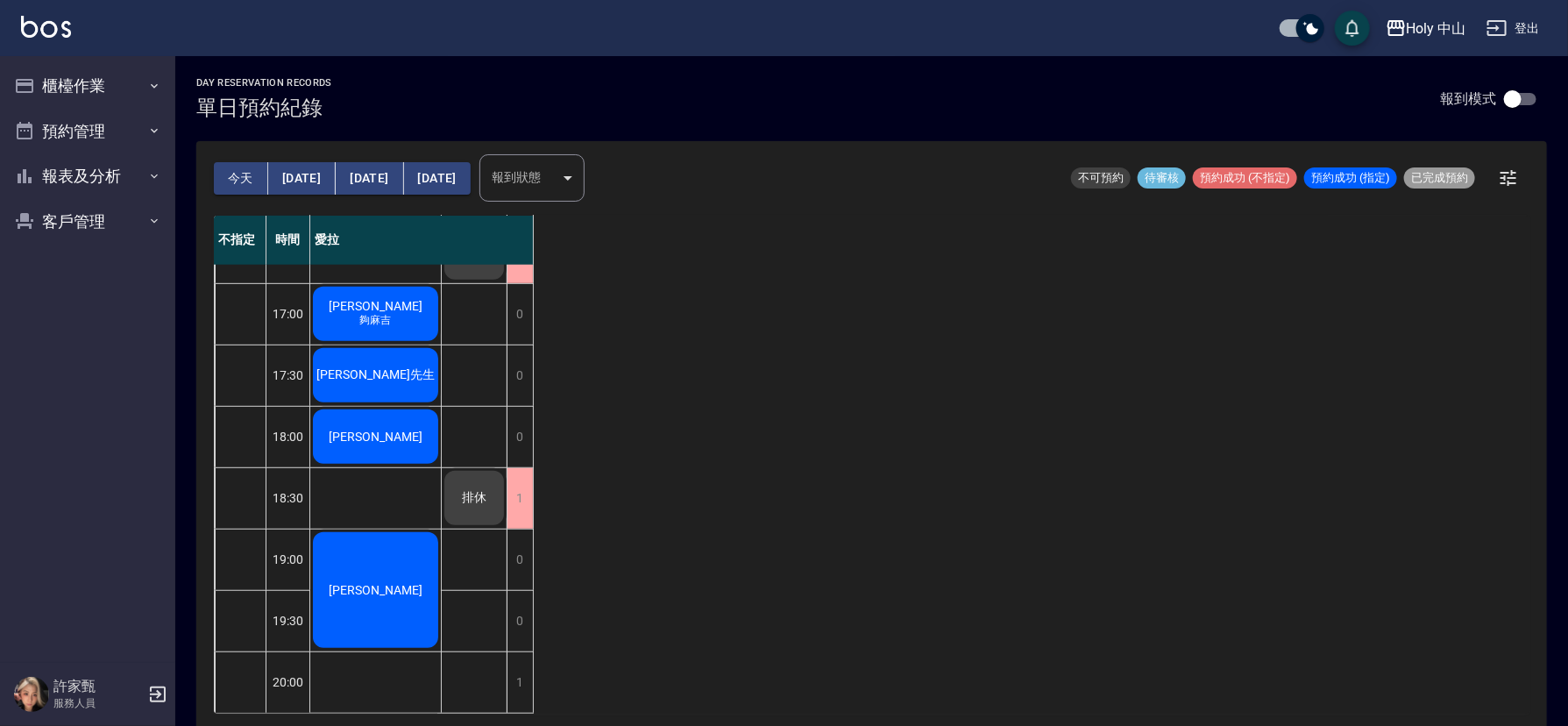
click at [297, 167] on button "明天" at bounding box center [302, 178] width 67 height 33
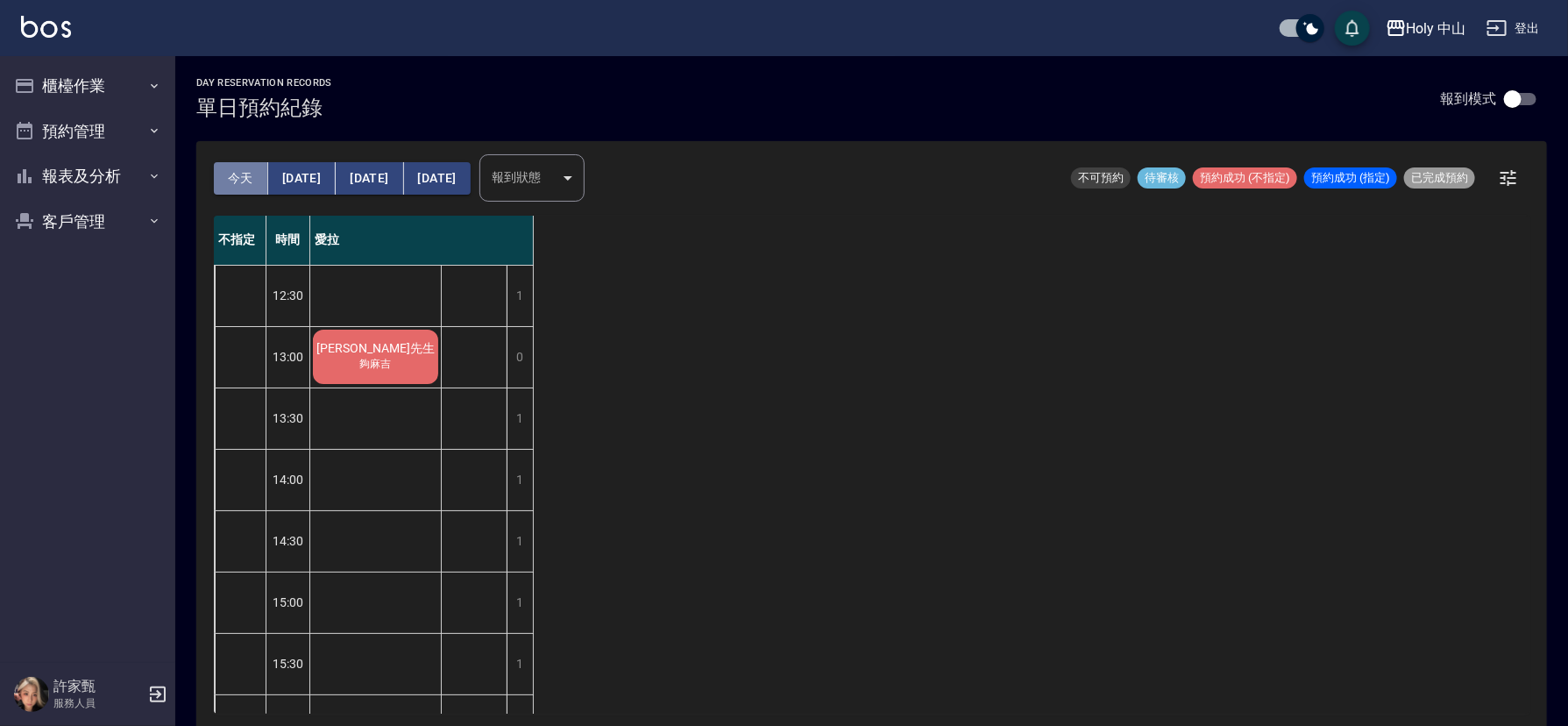
click at [229, 174] on button "今天" at bounding box center [241, 178] width 54 height 33
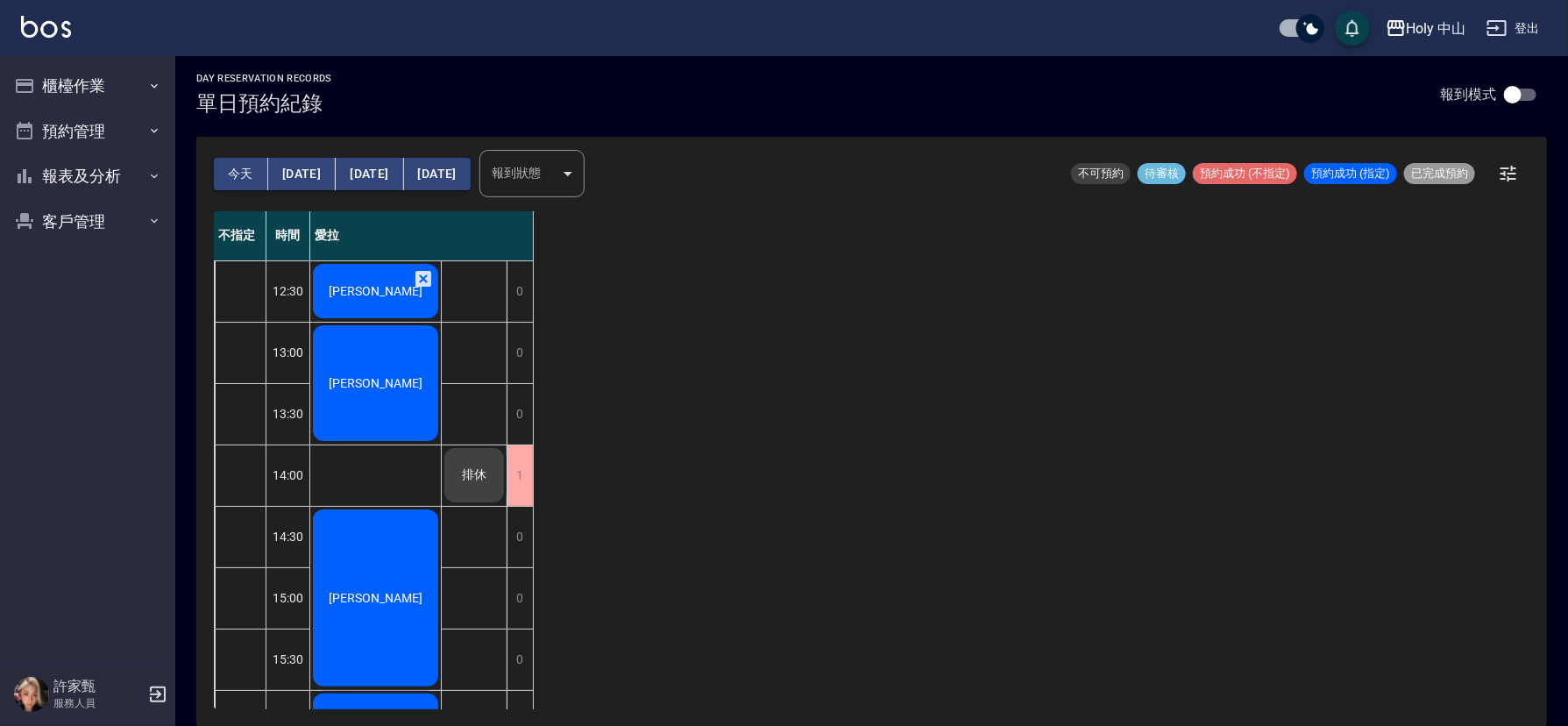
click at [378, 286] on span "[PERSON_NAME]" at bounding box center [376, 291] width 101 height 14
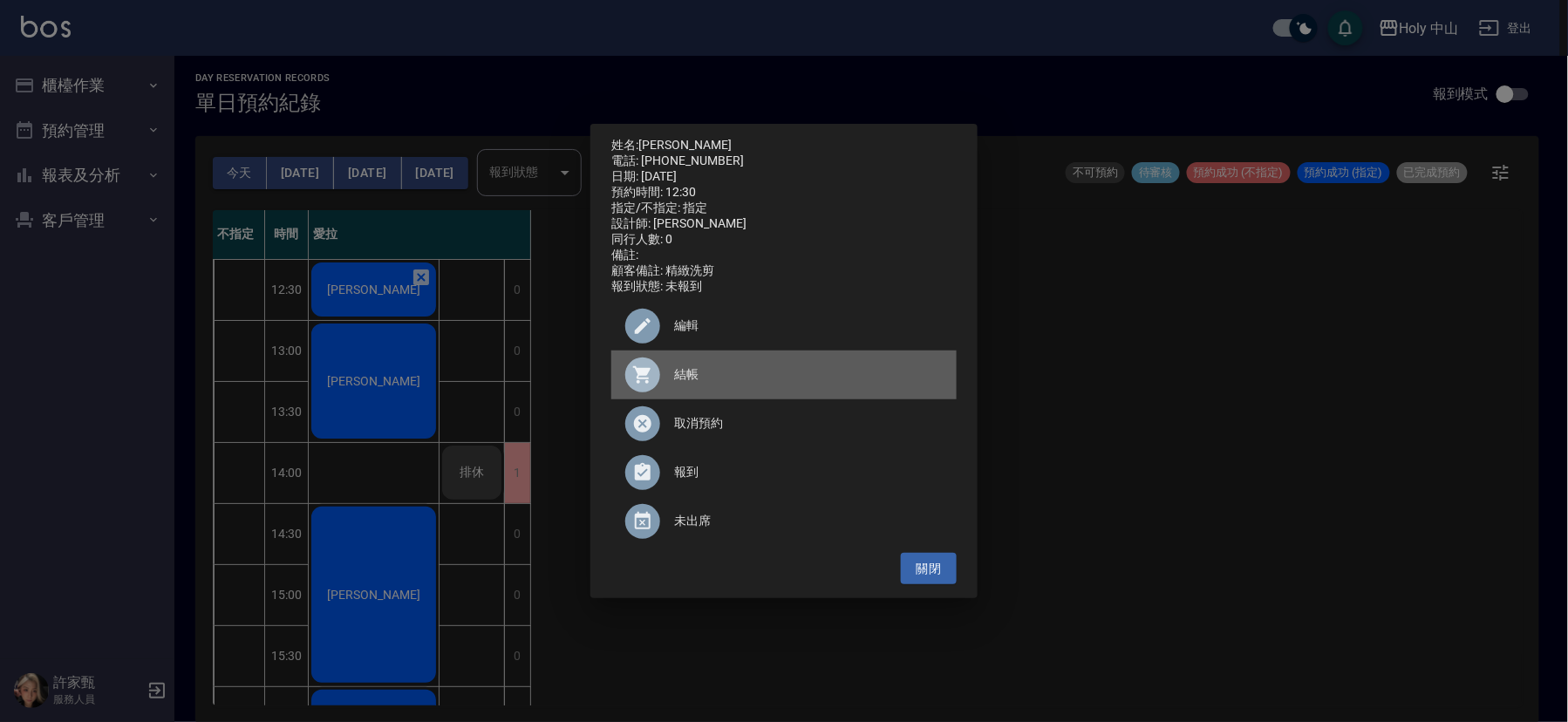
click at [690, 378] on span "結帳" at bounding box center [808, 375] width 269 height 19
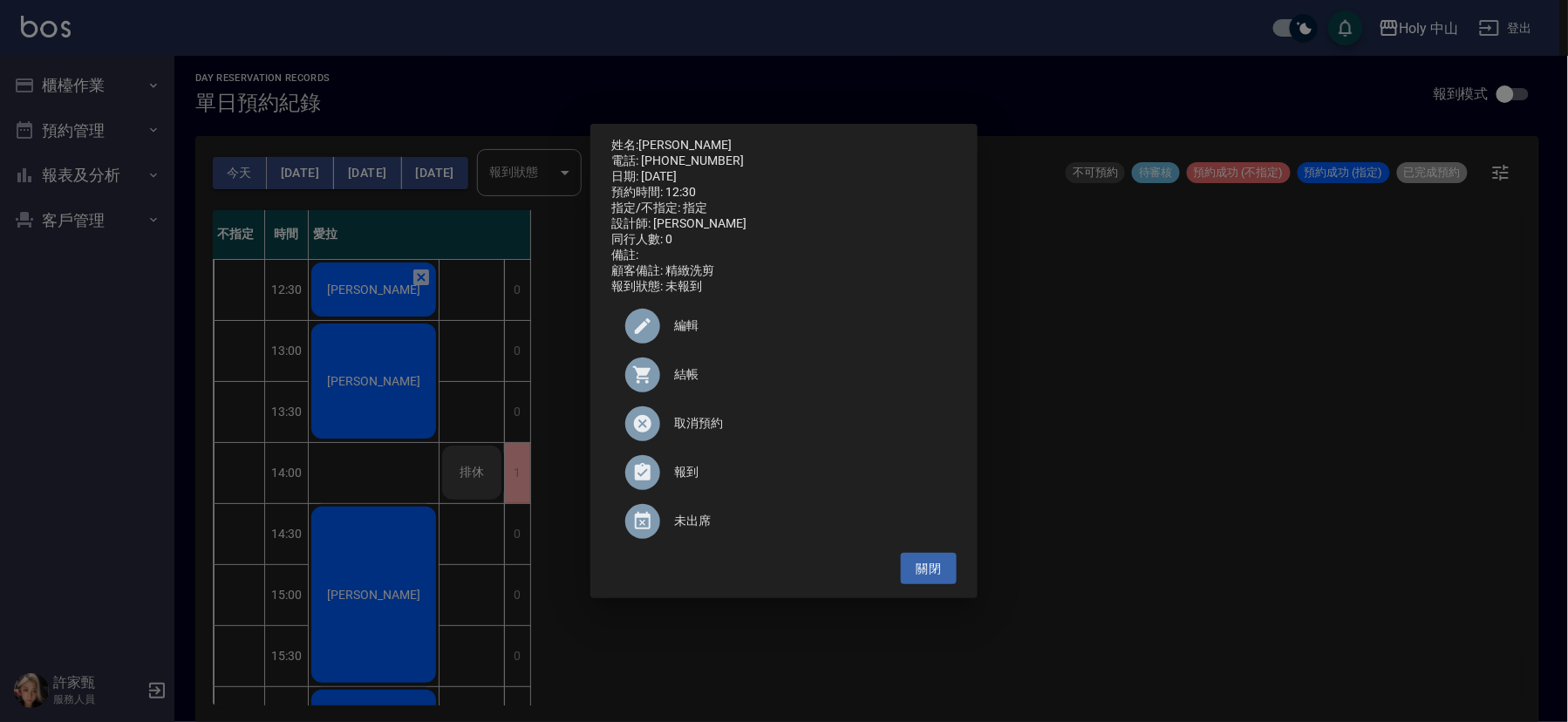
click at [1115, 428] on div "姓名: Terence 電話: 0967314523 日期: 2025/09/06 預約時間: 12:30 指定/不指定: 指定 設計師: 愛拉 同行人數: …" at bounding box center [784, 361] width 1568 height 722
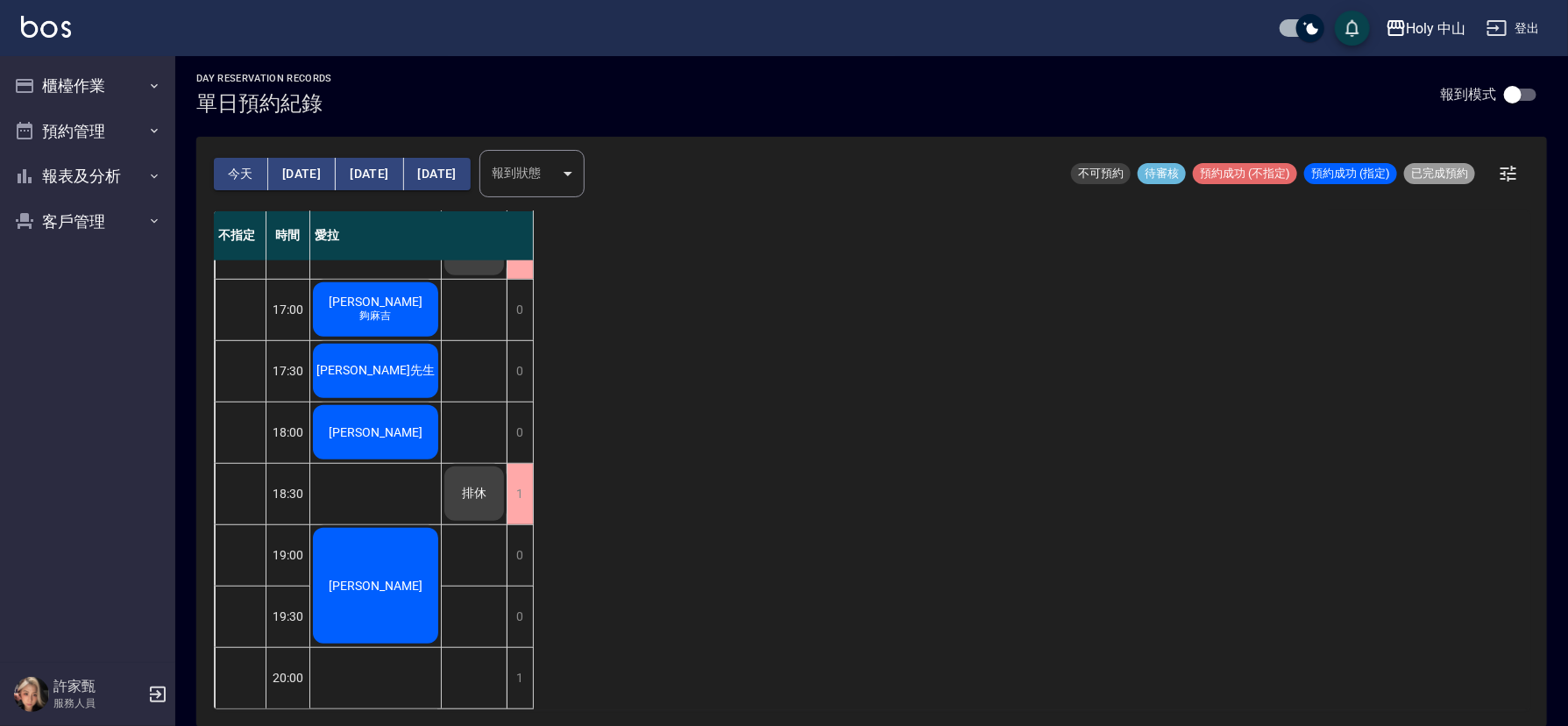
scroll to position [26, 0]
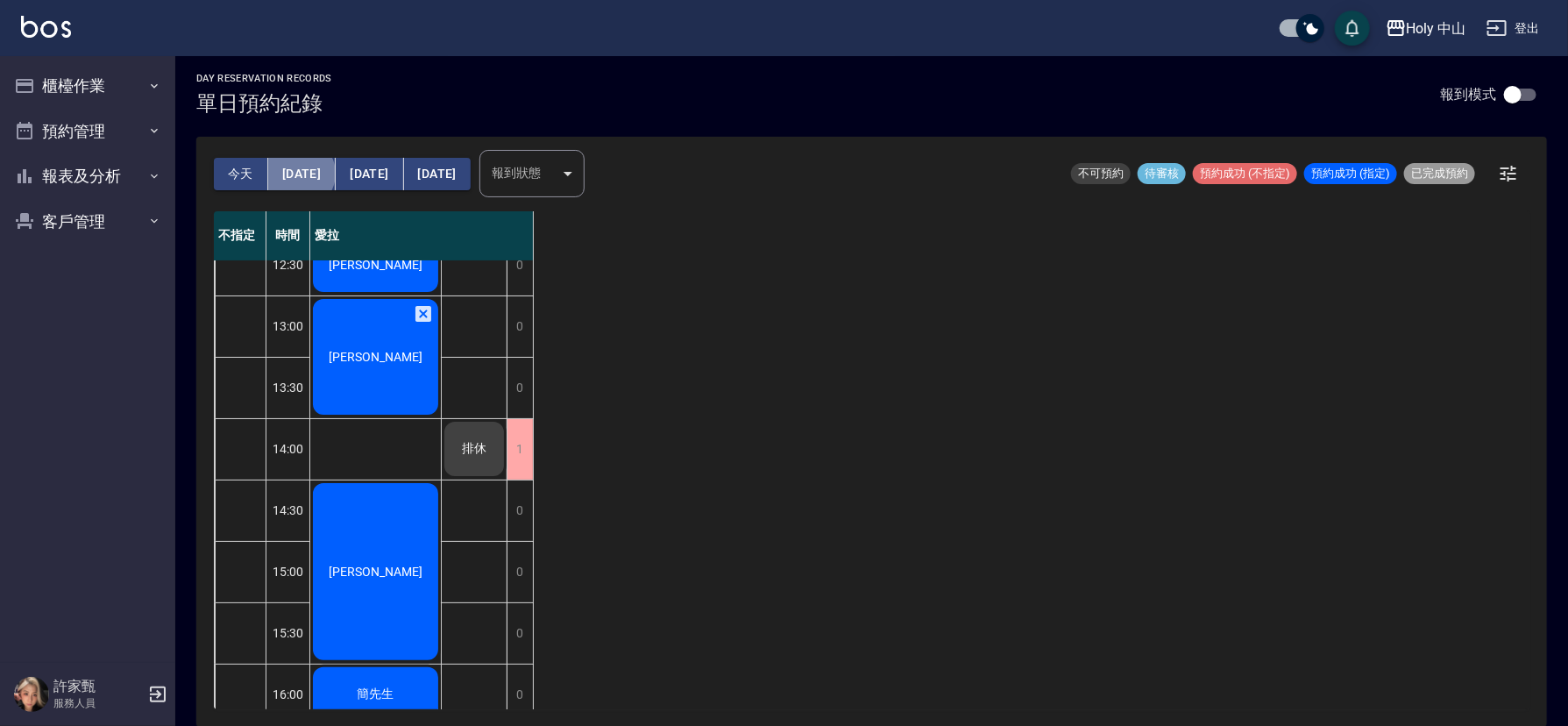
click at [299, 174] on button "明天" at bounding box center [302, 174] width 67 height 33
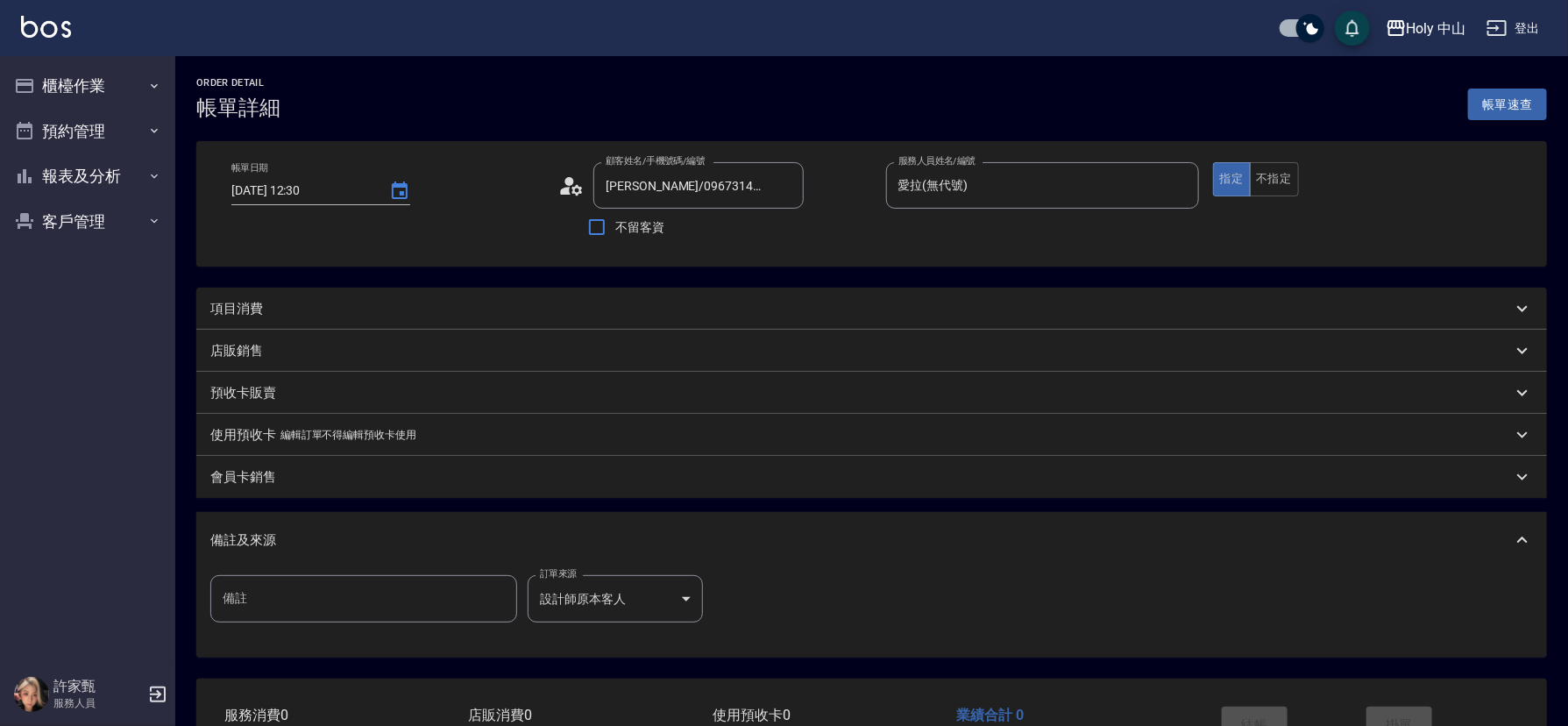
click at [290, 317] on div "項目消費" at bounding box center [871, 308] width 1350 height 42
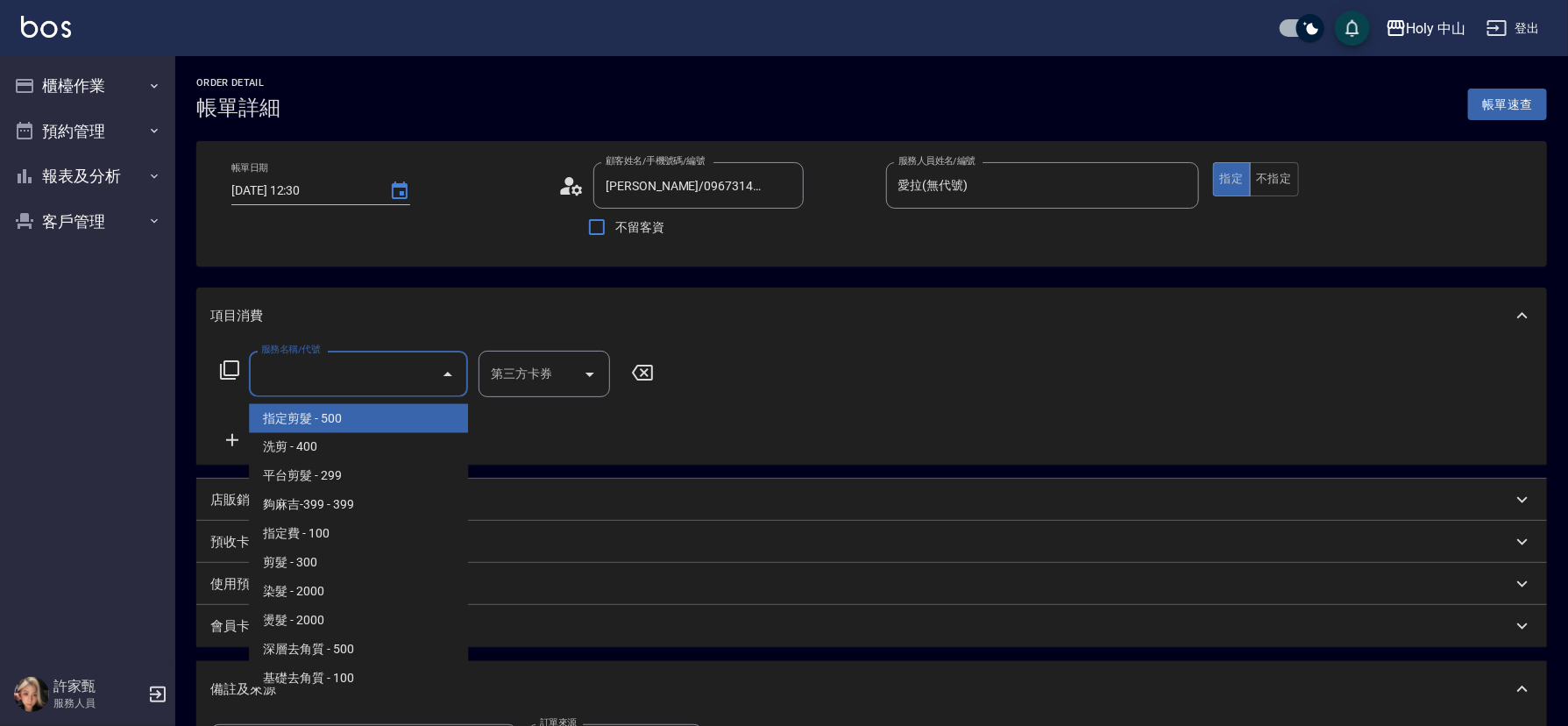
click at [385, 379] on input "服務名稱/代號" at bounding box center [345, 373] width 177 height 31
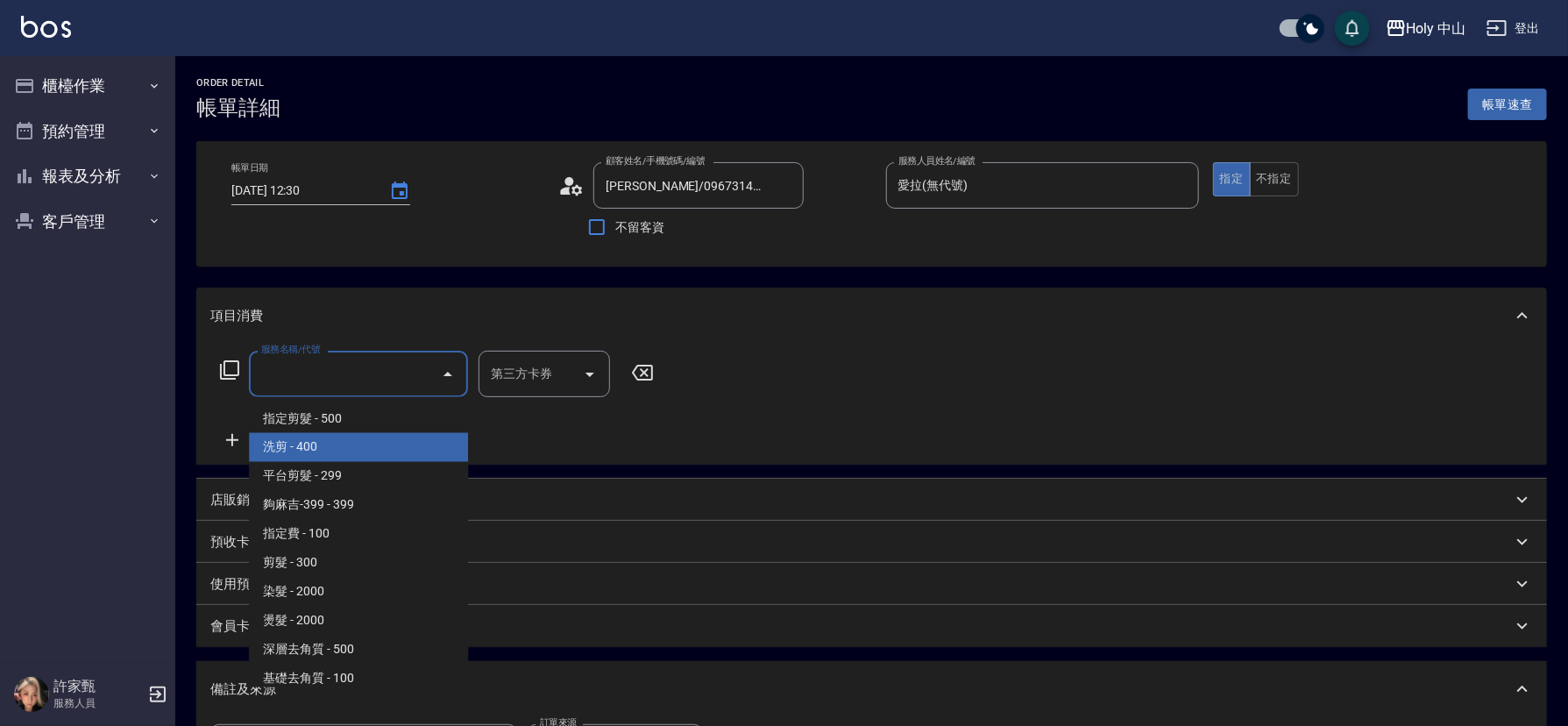
click at [359, 441] on span "洗剪 - 400" at bounding box center [358, 447] width 219 height 29
type input "洗剪(3)"
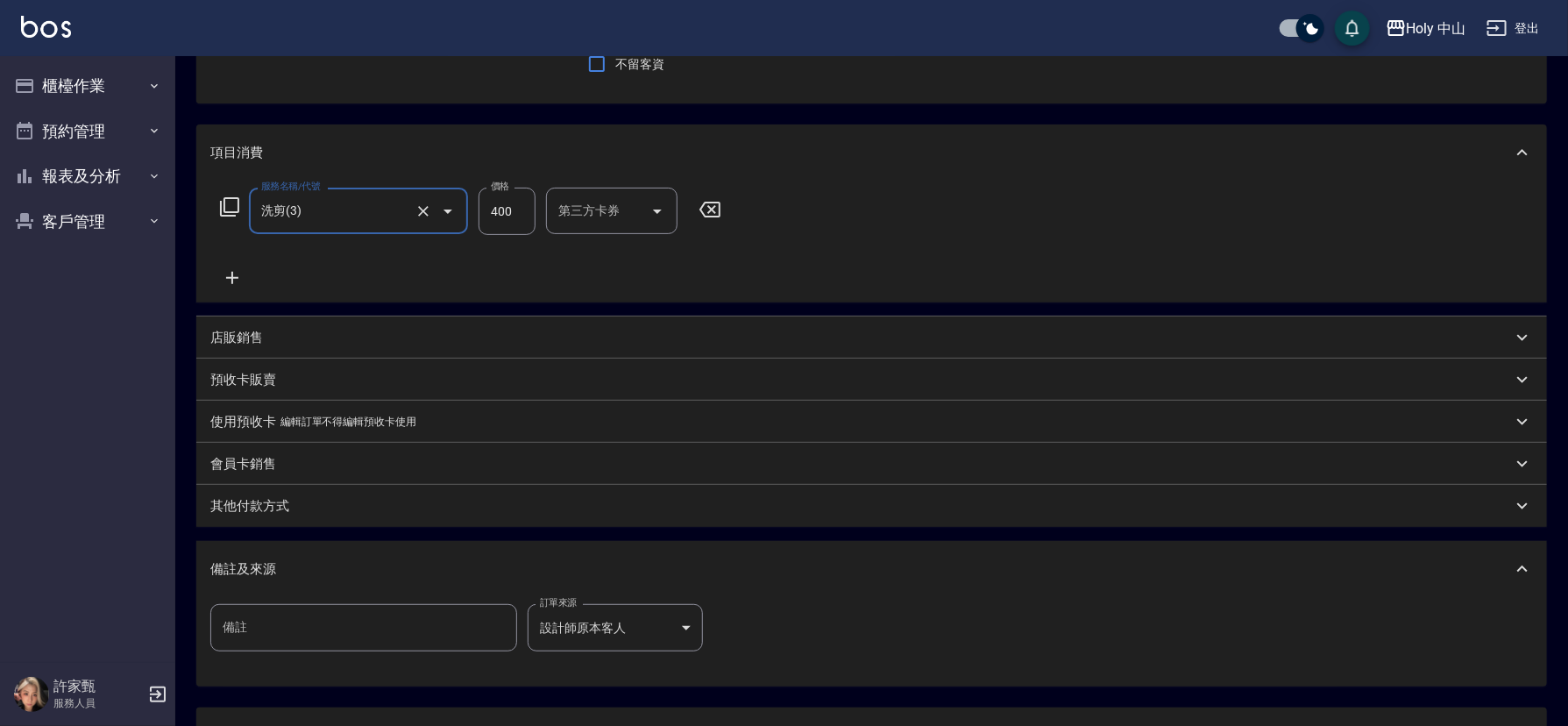
scroll to position [312, 0]
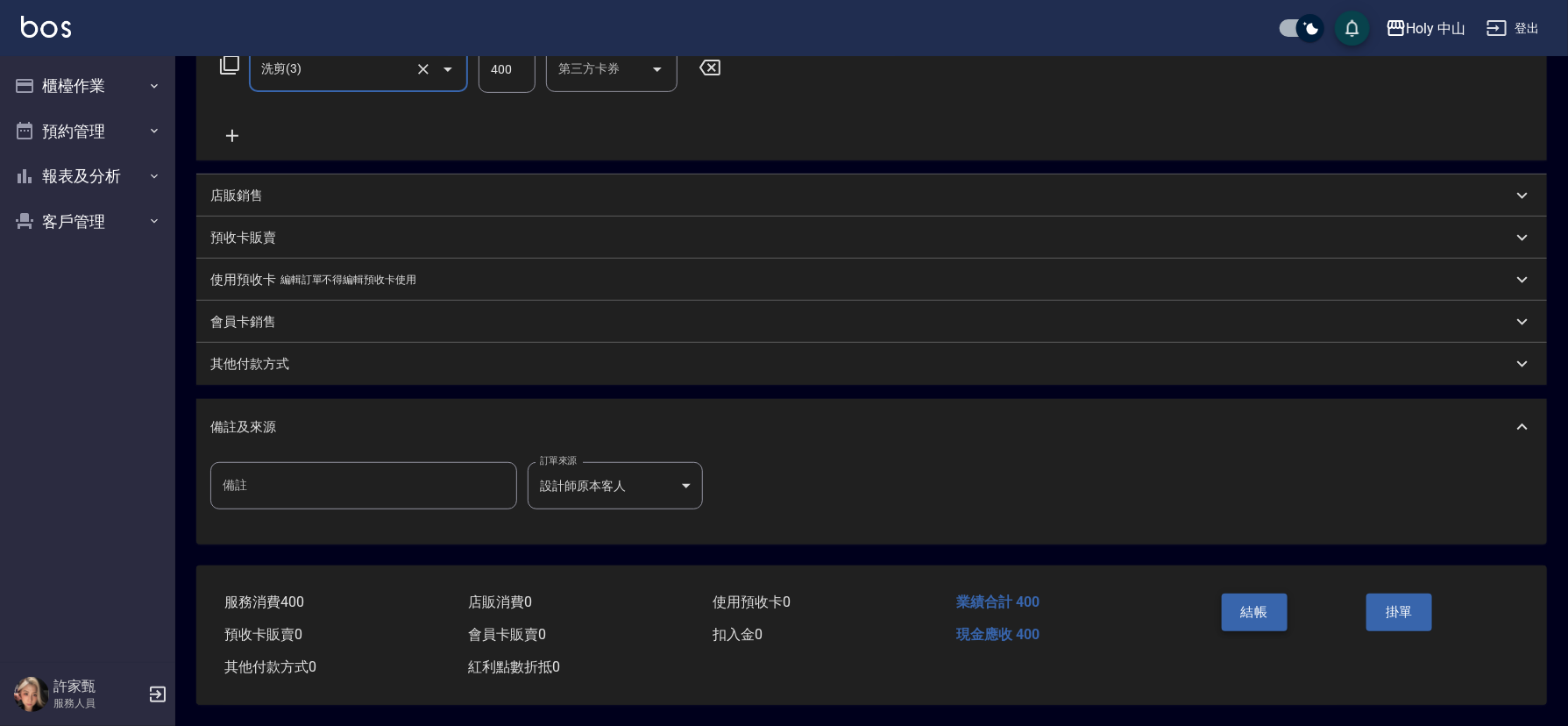
click at [1234, 599] on button "結帳" at bounding box center [1254, 611] width 65 height 36
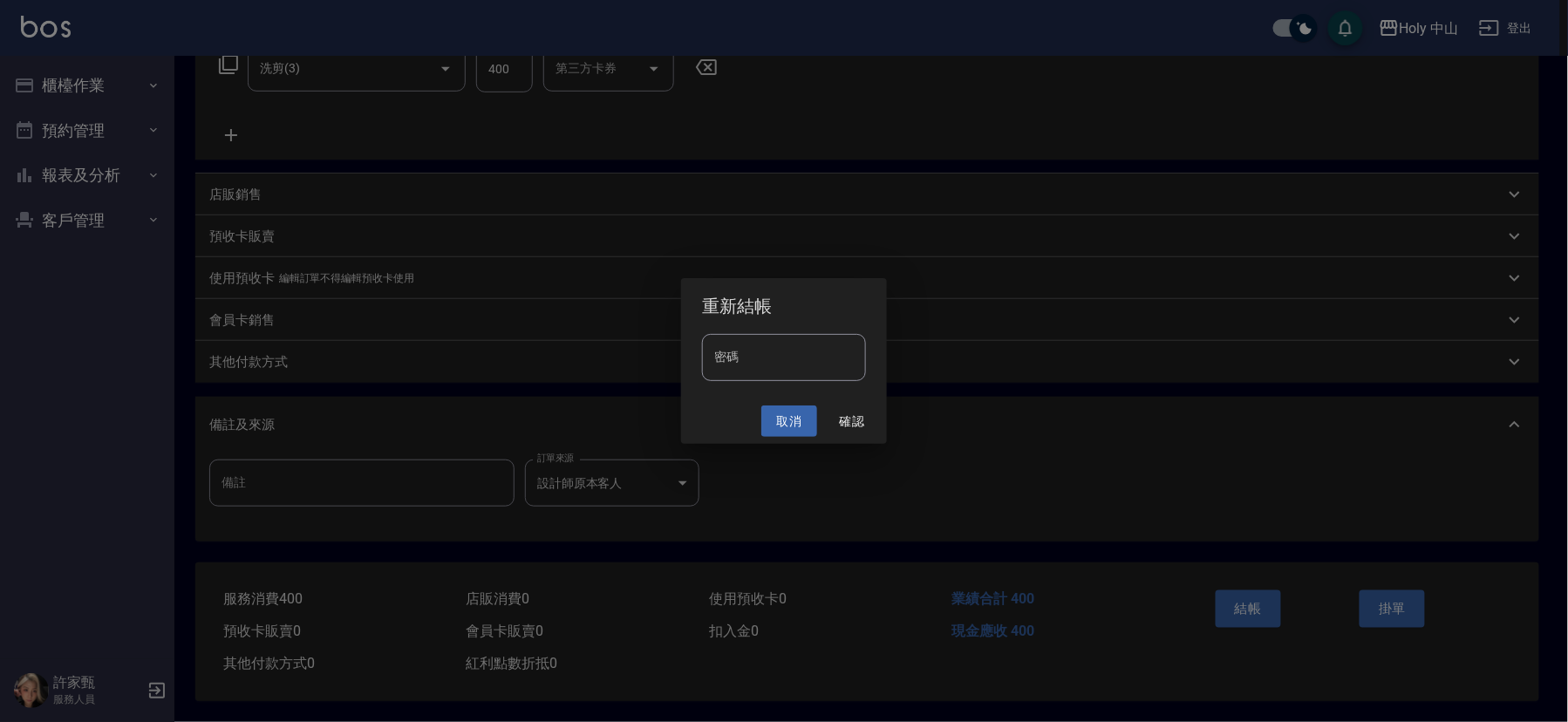
click at [783, 420] on button "取消" at bounding box center [789, 421] width 56 height 33
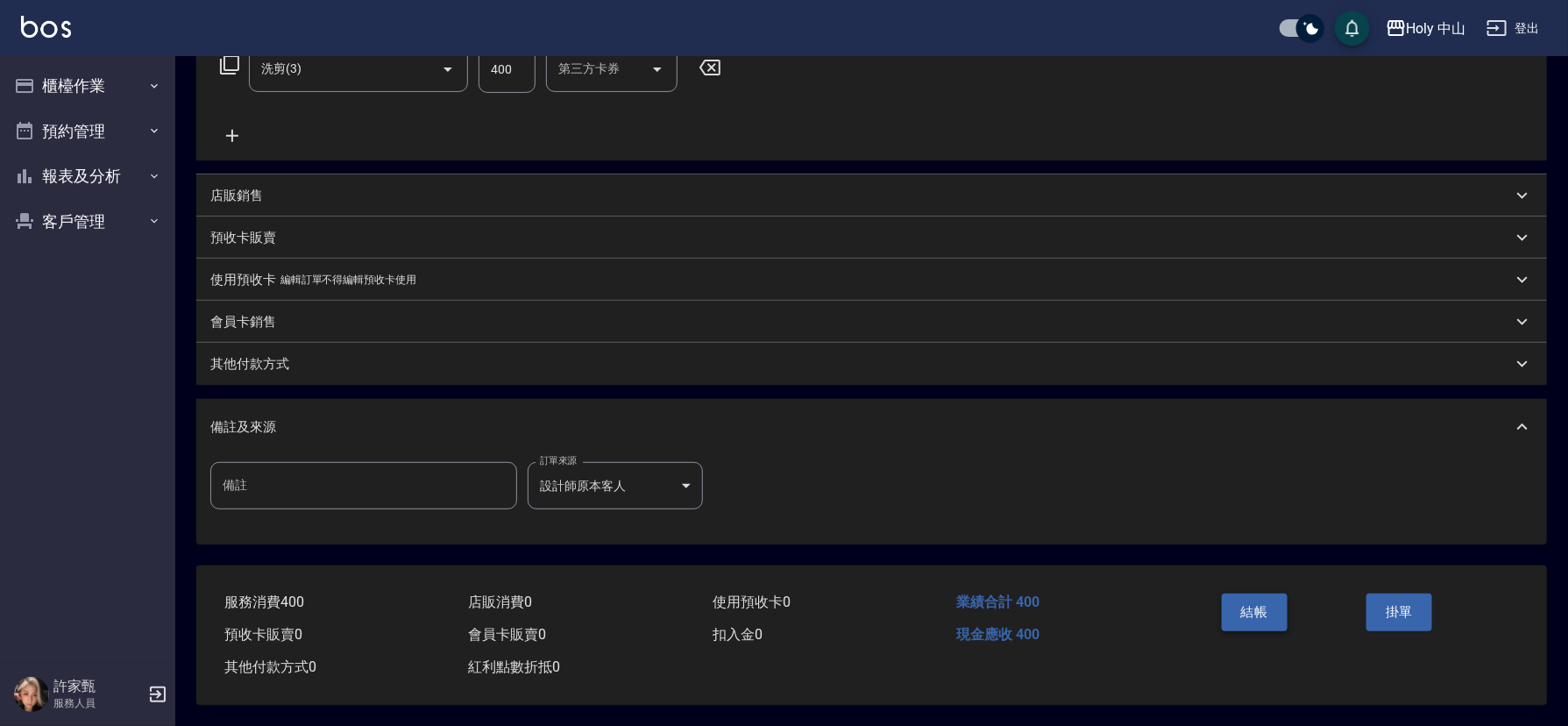
click at [1254, 620] on button "結帳" at bounding box center [1254, 611] width 65 height 36
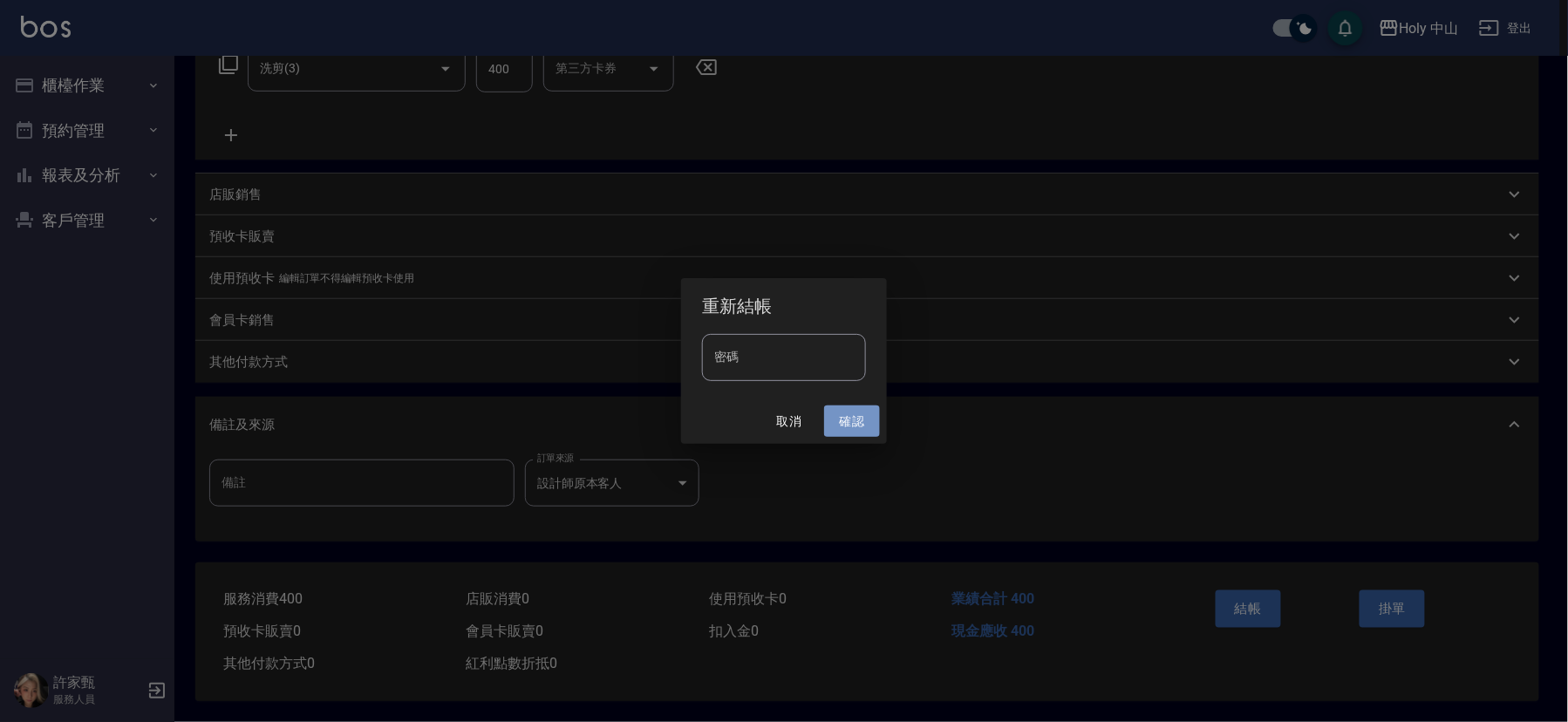
click at [848, 416] on button "確認" at bounding box center [852, 421] width 56 height 33
